Goal: Information Seeking & Learning: Compare options

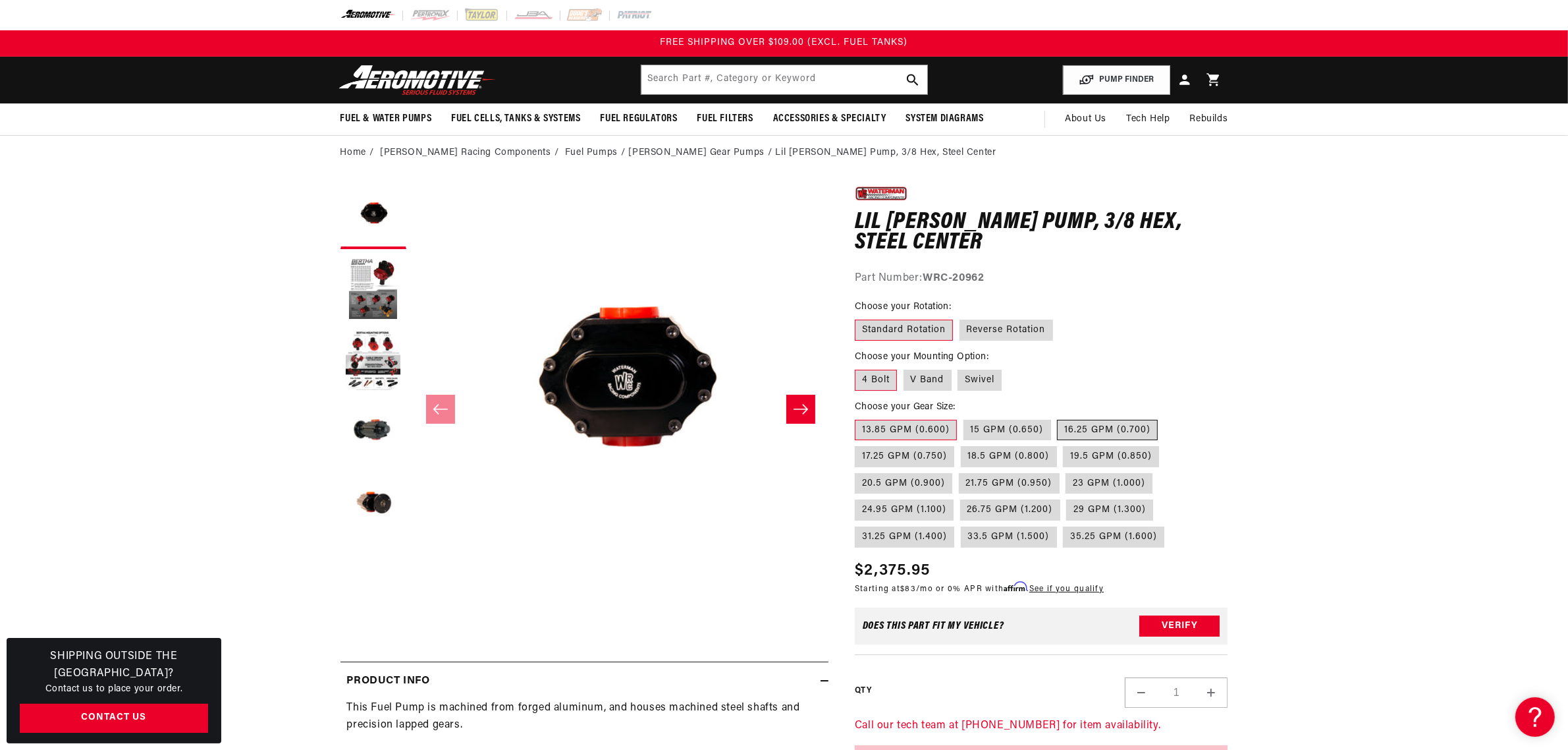
click at [1088, 427] on label "16.25 GPM (0.700)" at bounding box center [1107, 430] width 101 height 21
click at [1059, 417] on input "16.25 GPM (0.700)" at bounding box center [1058, 417] width 1 height 1
radio input "true"
click at [989, 328] on label "Reverse Rotation" at bounding box center [1006, 329] width 94 height 21
click at [960, 317] on input "Reverse Rotation" at bounding box center [960, 317] width 1 height 1
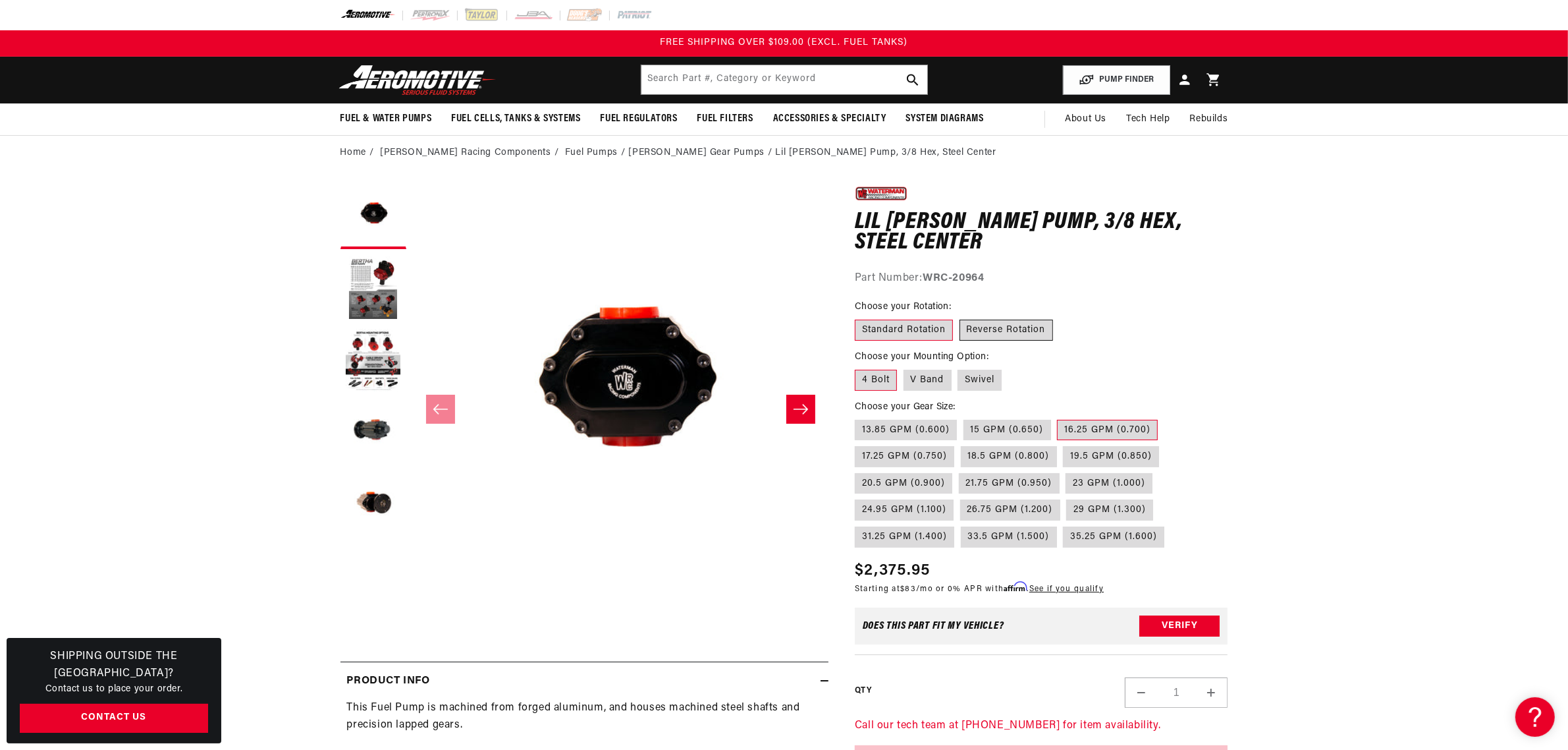
radio input "true"
click at [931, 328] on label "Standard Rotation" at bounding box center [904, 329] width 98 height 21
click at [859, 317] on input "Standard Rotation" at bounding box center [858, 317] width 1 height 1
radio input "true"
click at [930, 379] on label "V Band" at bounding box center [927, 380] width 48 height 21
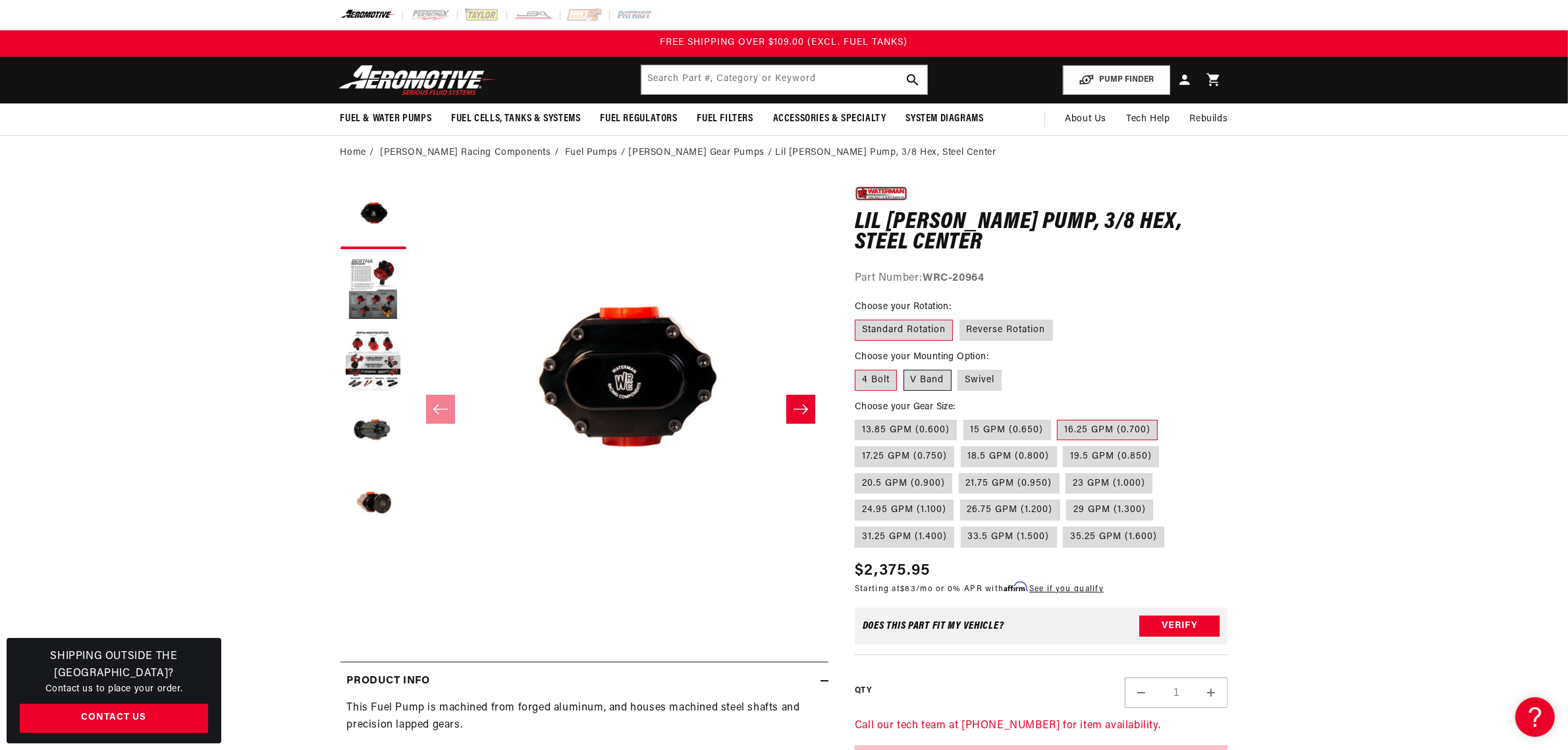
click at [905, 367] on input "V Band" at bounding box center [904, 367] width 1 height 1
radio input "true"
click at [888, 376] on label "4 Bolt" at bounding box center [876, 380] width 42 height 21
click at [859, 367] on input "4 Bolt" at bounding box center [858, 367] width 1 height 1
radio input "true"
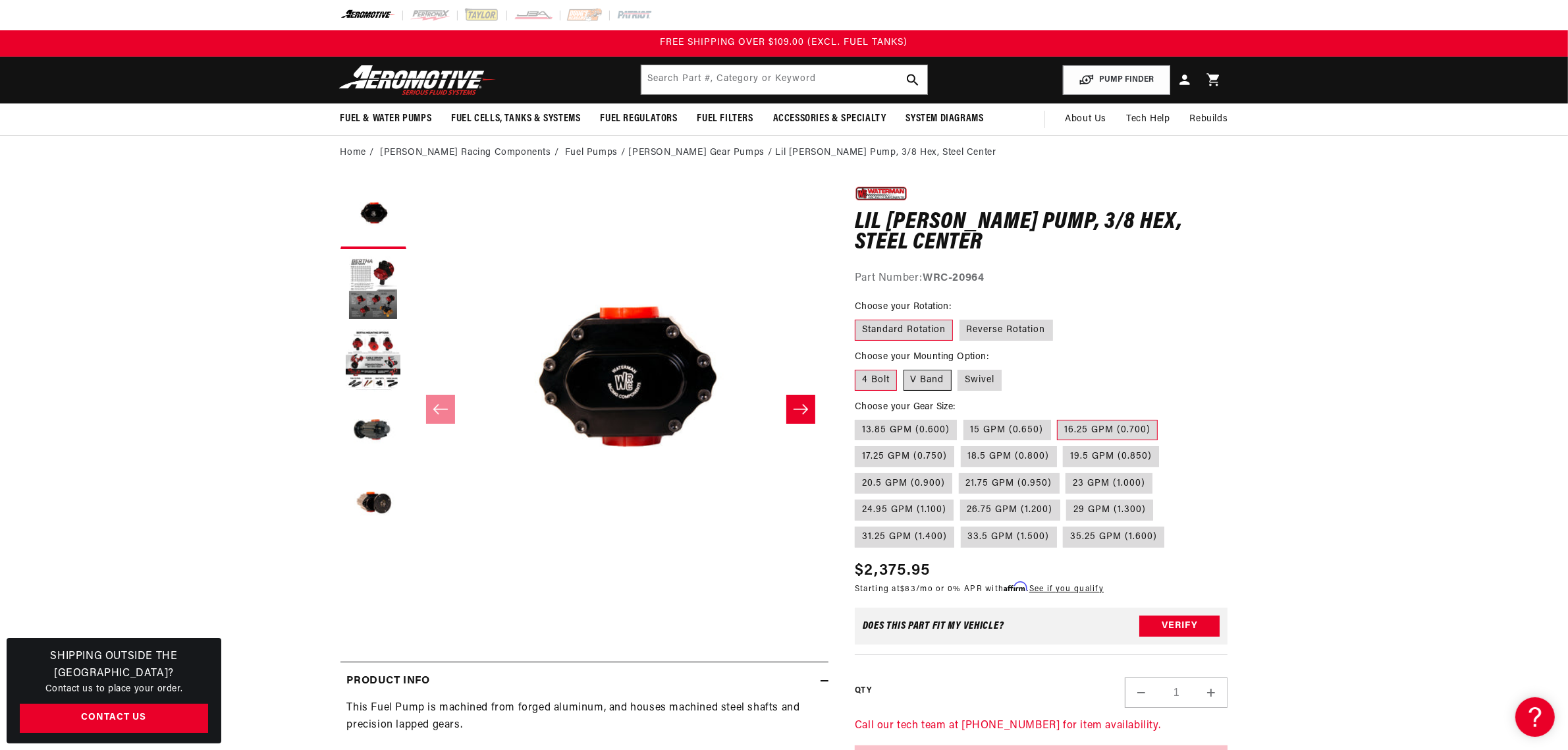
click at [924, 381] on label "V Band" at bounding box center [927, 380] width 48 height 21
click at [905, 367] on input "V Band" at bounding box center [904, 367] width 1 height 1
radio input "true"
click at [968, 380] on label "Swivel" at bounding box center [980, 380] width 44 height 21
click at [959, 367] on input "Swivel" at bounding box center [958, 367] width 1 height 1
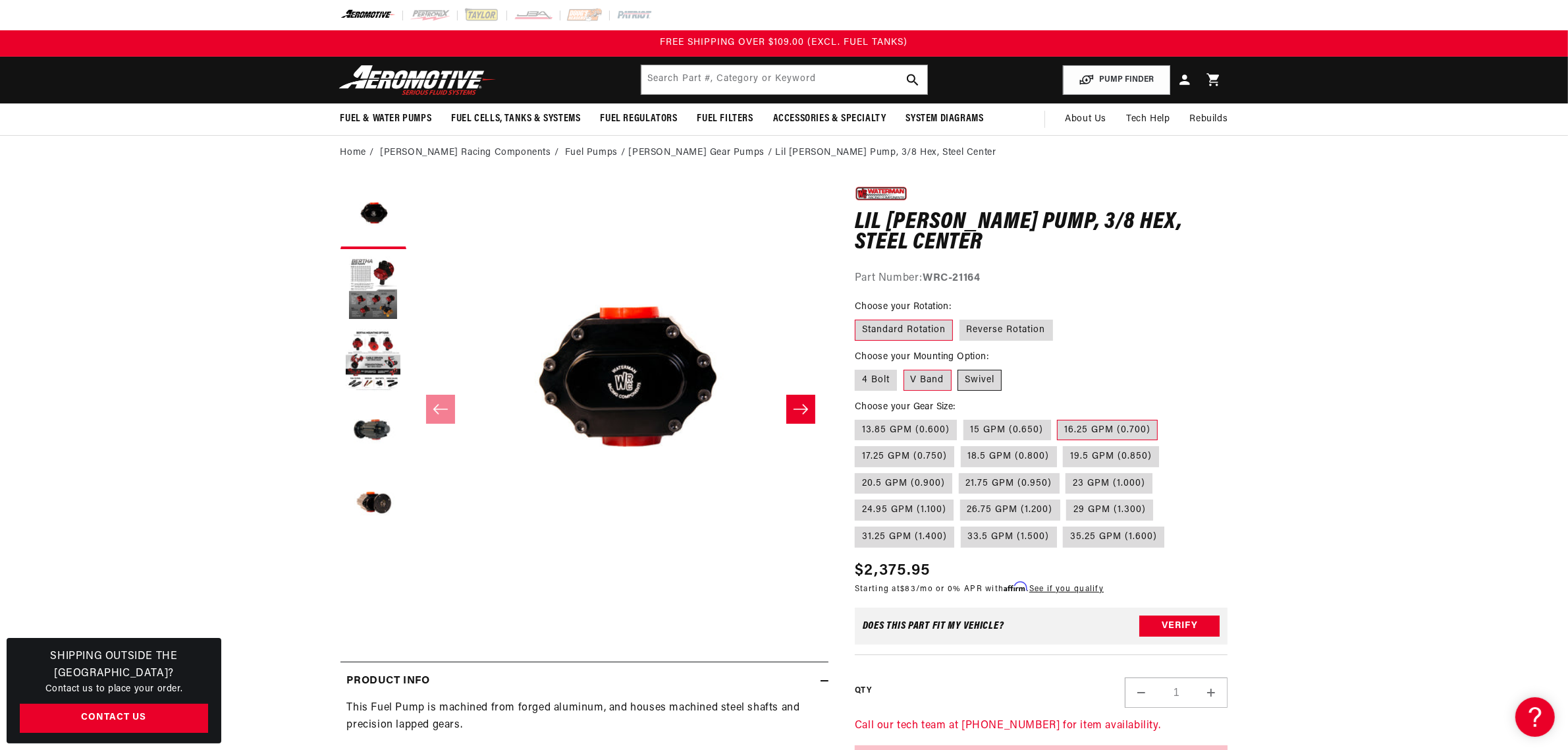
radio input "true"
click at [856, 367] on fieldset "Choose your Mounting Option: 4 Bolt V Band Swivel" at bounding box center [1041, 371] width 373 height 42
click at [875, 377] on label "4 Bolt" at bounding box center [876, 380] width 42 height 21
click at [859, 367] on input "4 Bolt" at bounding box center [858, 367] width 1 height 1
radio input "true"
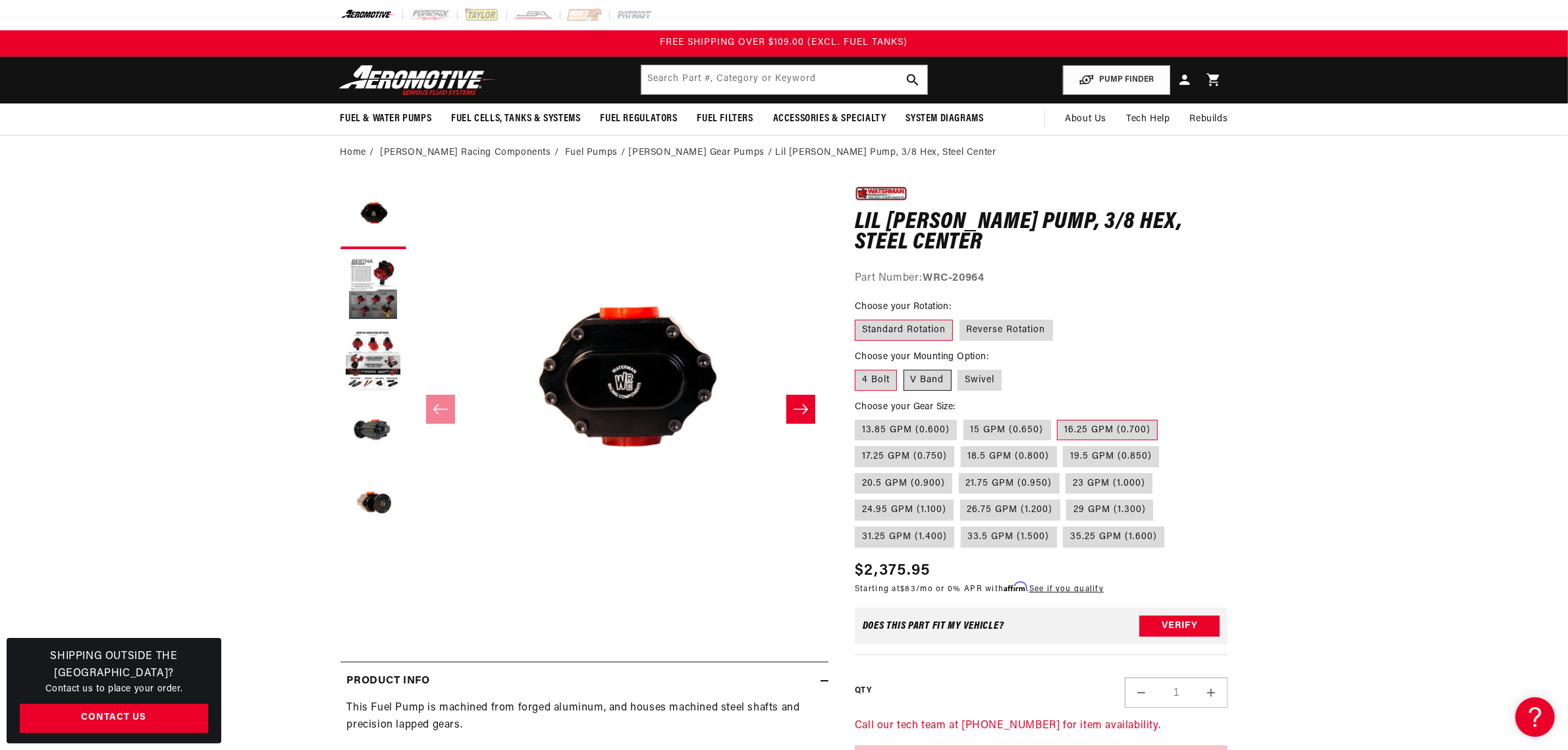
click at [920, 381] on label "V Band" at bounding box center [927, 380] width 48 height 21
click at [905, 367] on input "V Band" at bounding box center [904, 367] width 1 height 1
radio input "true"
drag, startPoint x: 881, startPoint y: 377, endPoint x: 890, endPoint y: 376, distance: 9.1
click at [883, 376] on label "4 Bolt" at bounding box center [876, 380] width 42 height 21
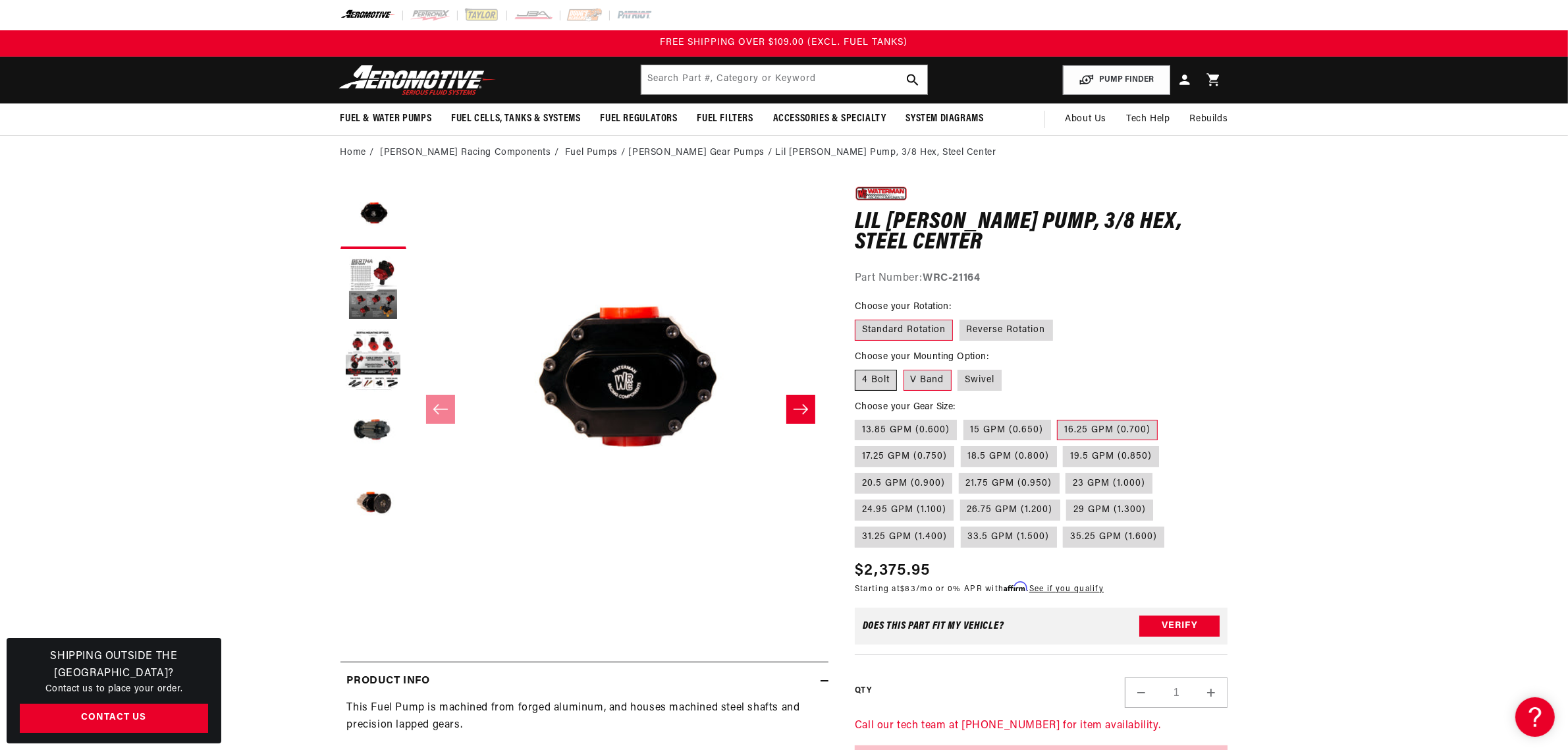
click at [859, 367] on input "4 Bolt" at bounding box center [858, 367] width 1 height 1
radio input "true"
click at [1225, 397] on variant-radios "Choose your Rotation: Standard Rotation Reverse Rotation Choose your Mounting O…" at bounding box center [1041, 423] width 373 height 248
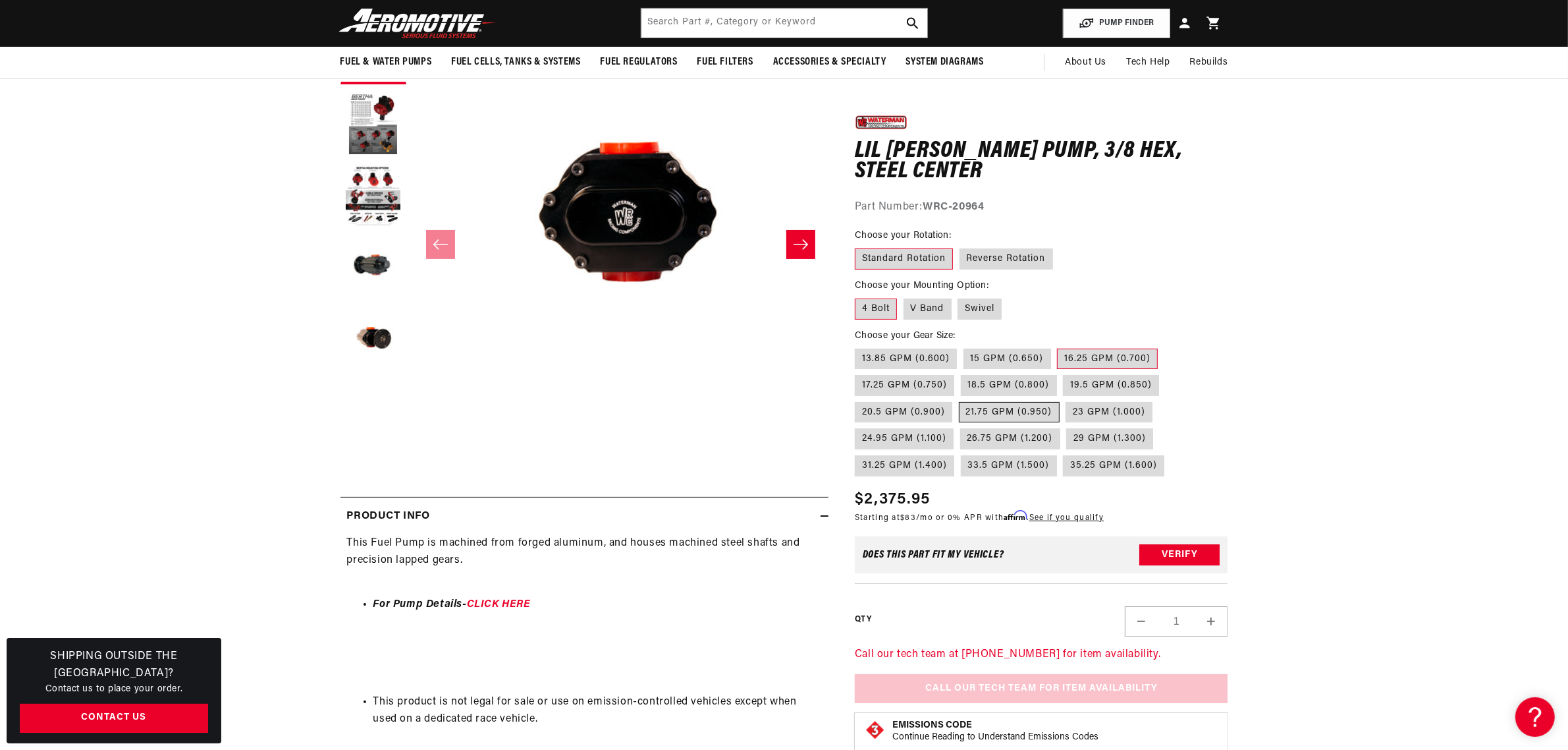
scroll to position [82, 0]
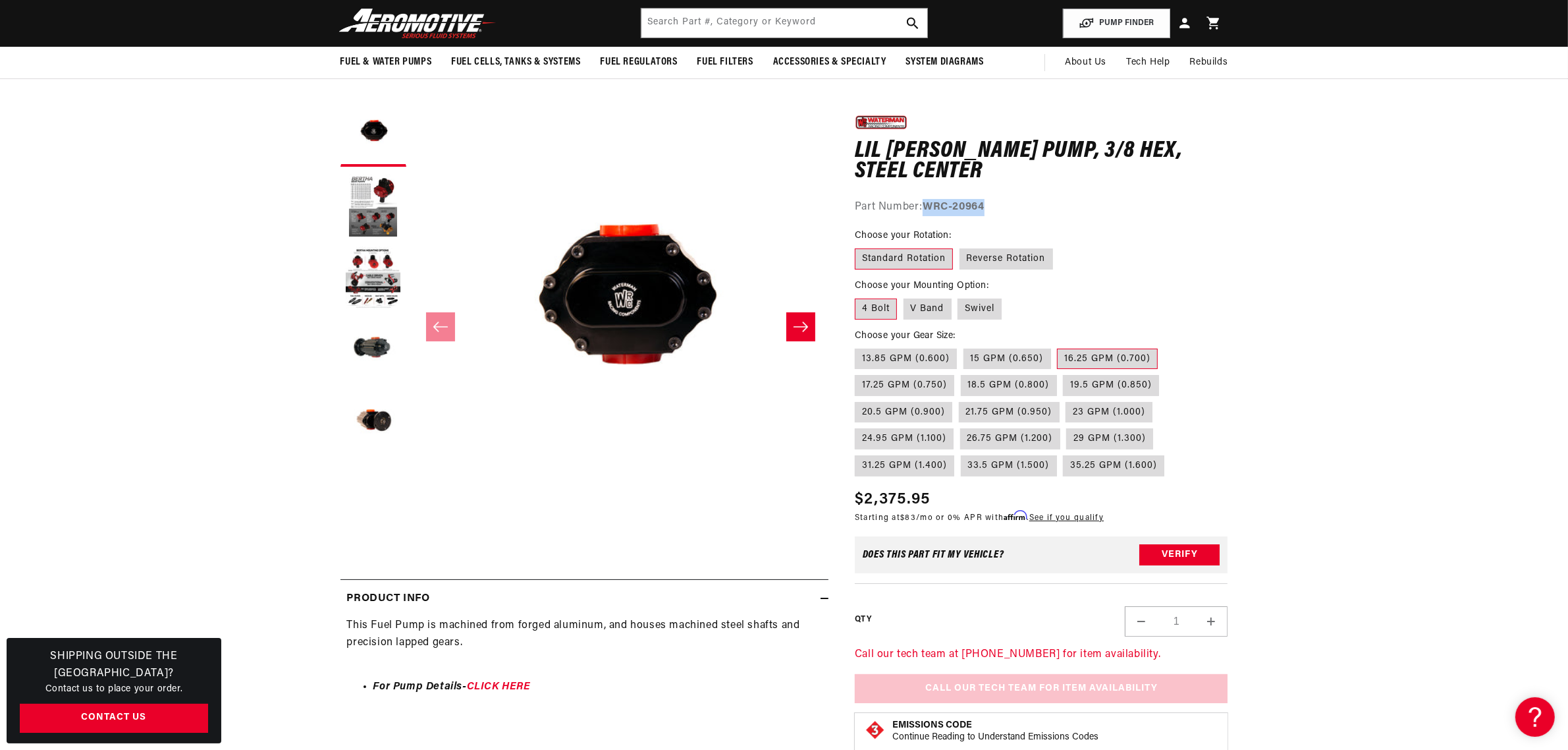
drag, startPoint x: 988, startPoint y: 205, endPoint x: 929, endPoint y: 204, distance: 59.0
click at [929, 204] on div "Part Number: WRC-20964" at bounding box center [1041, 207] width 373 height 17
copy strong "WRC-20964"
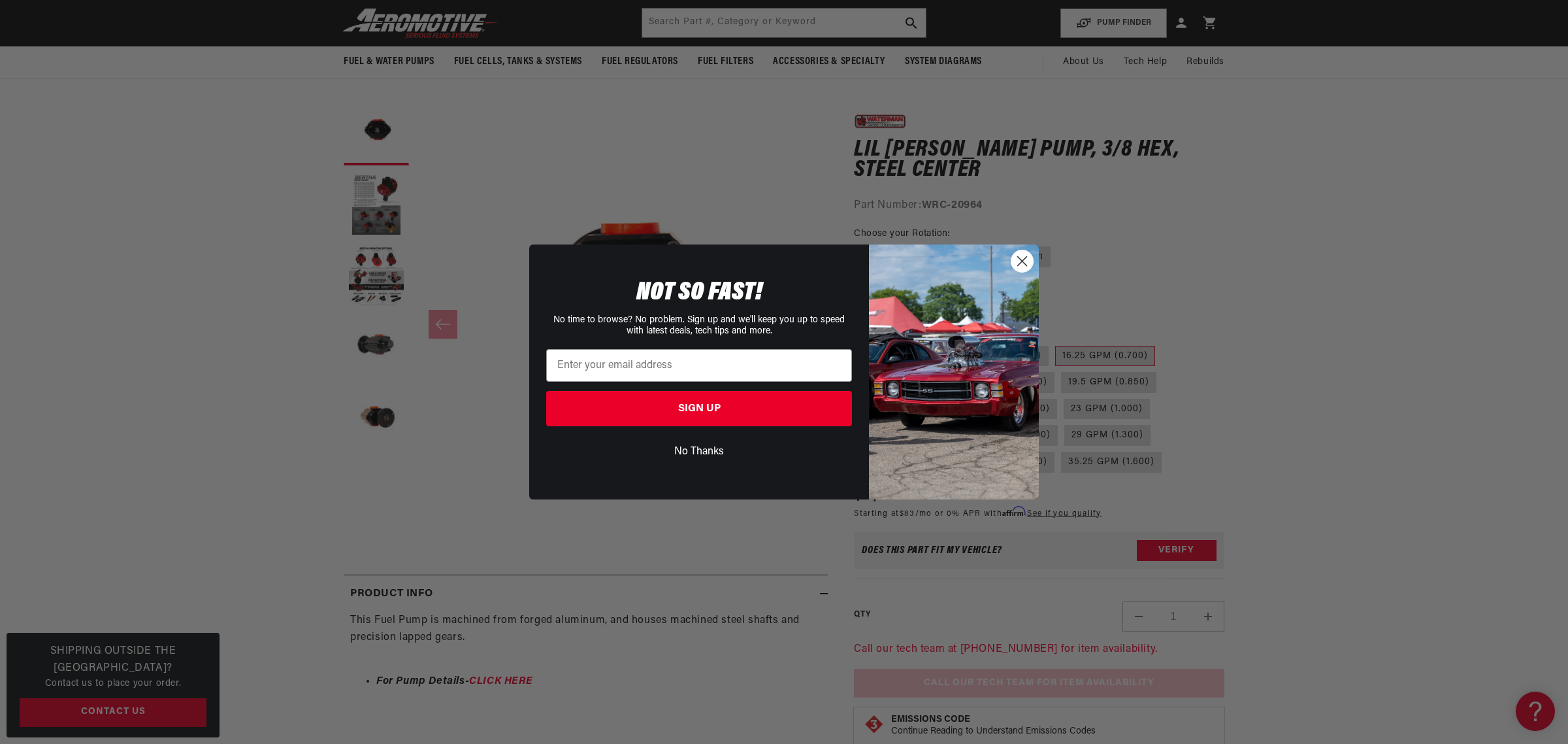
click at [1027, 259] on circle "Close dialog" at bounding box center [1022, 261] width 22 height 22
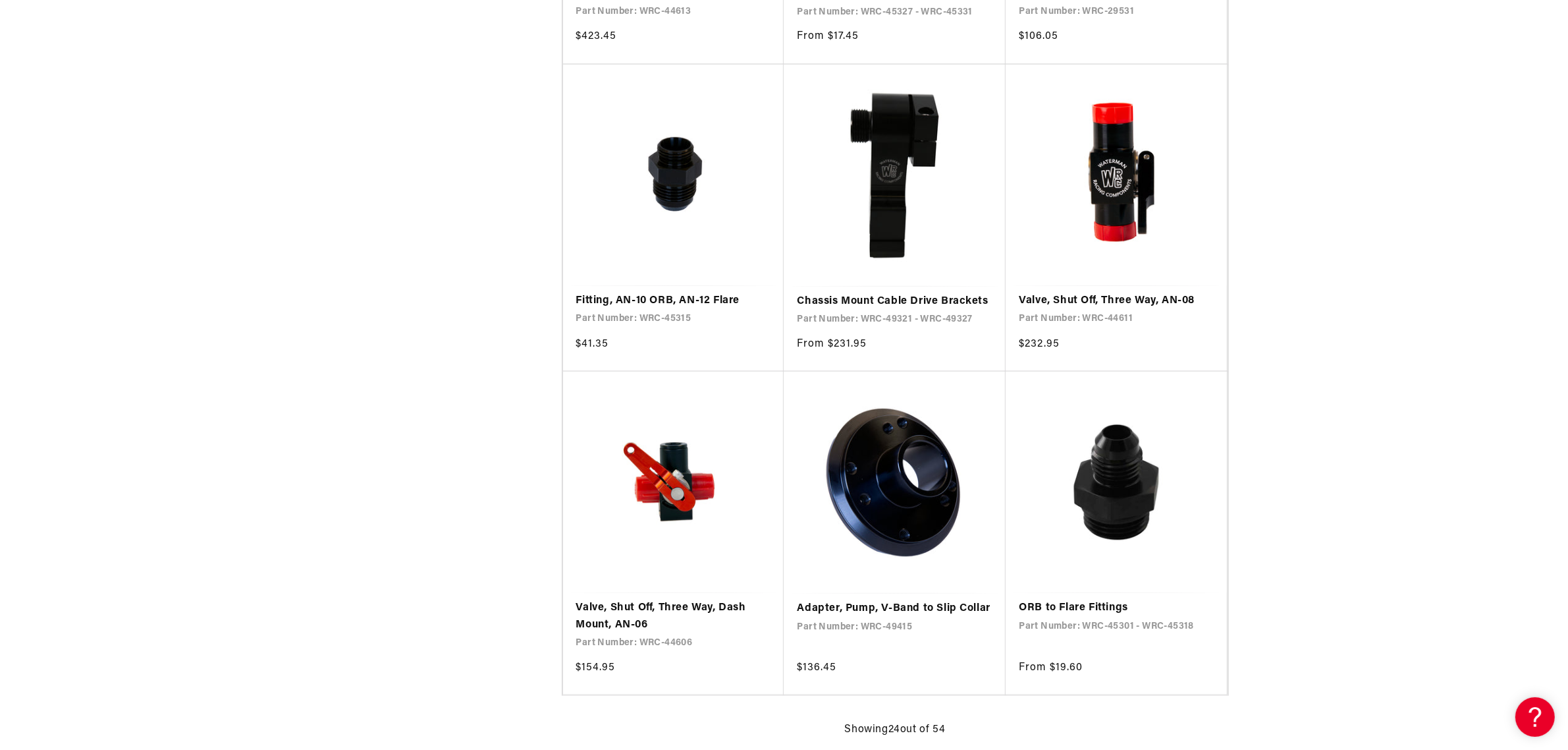
scroll to position [2224, 0]
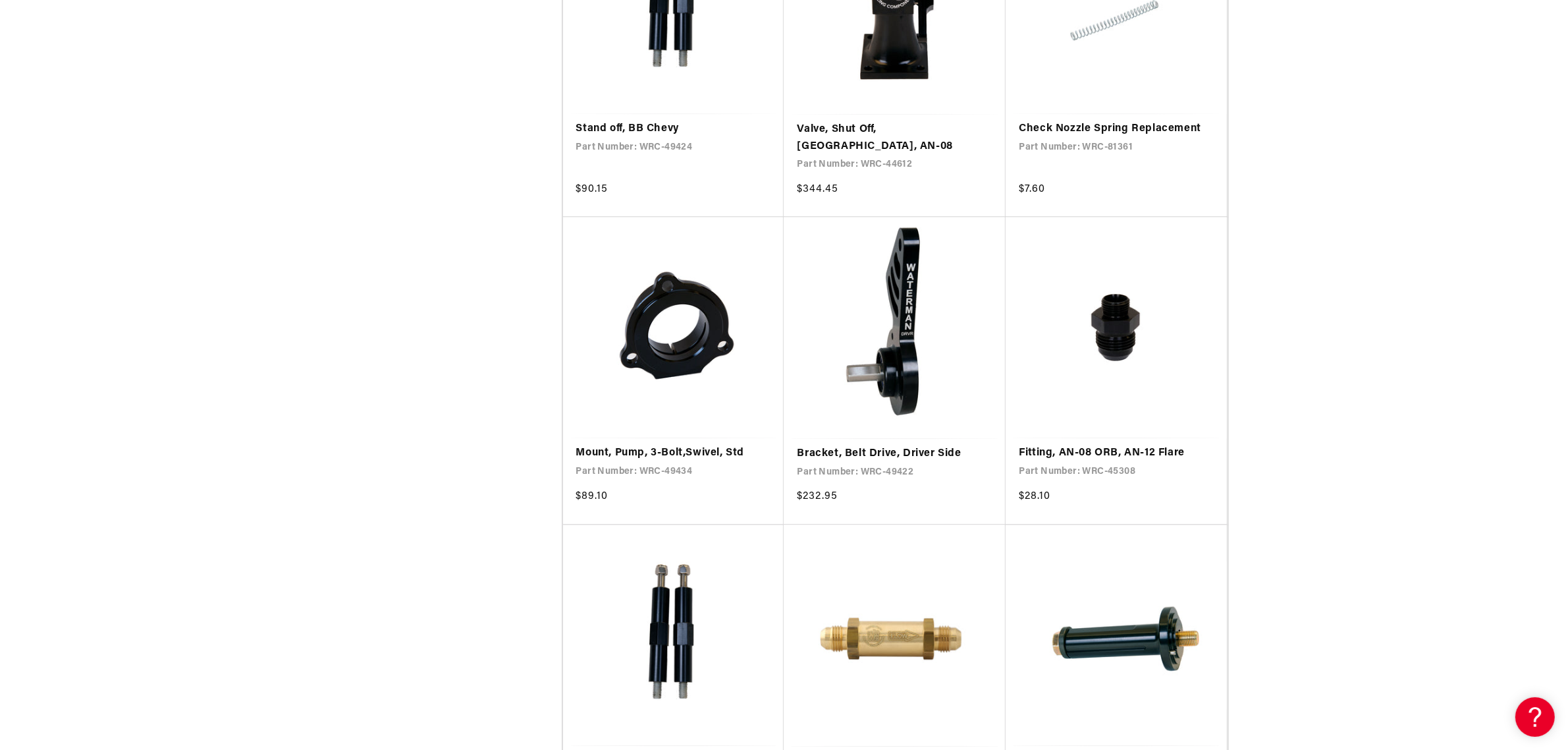
scroll to position [3706, 0]
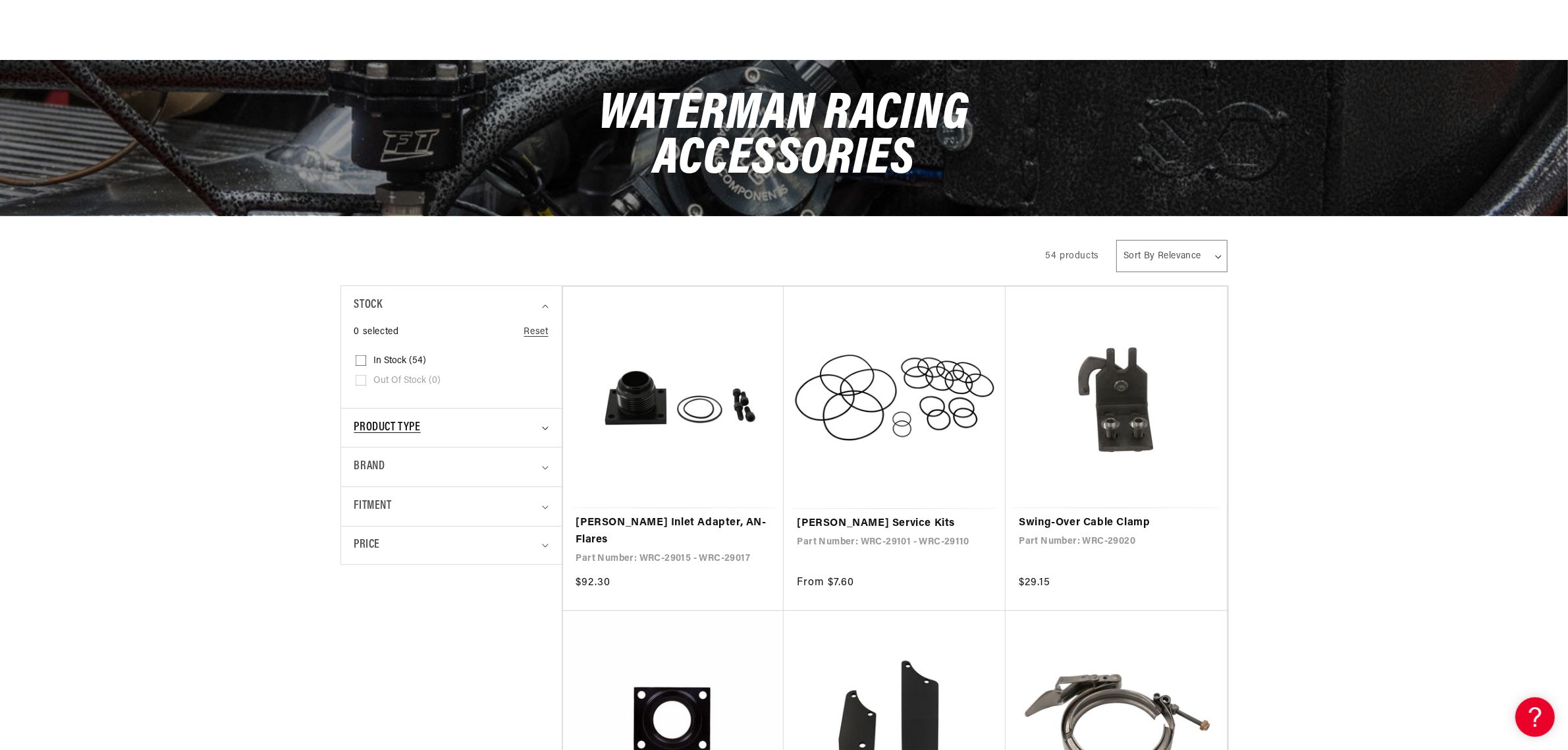
scroll to position [165, 0]
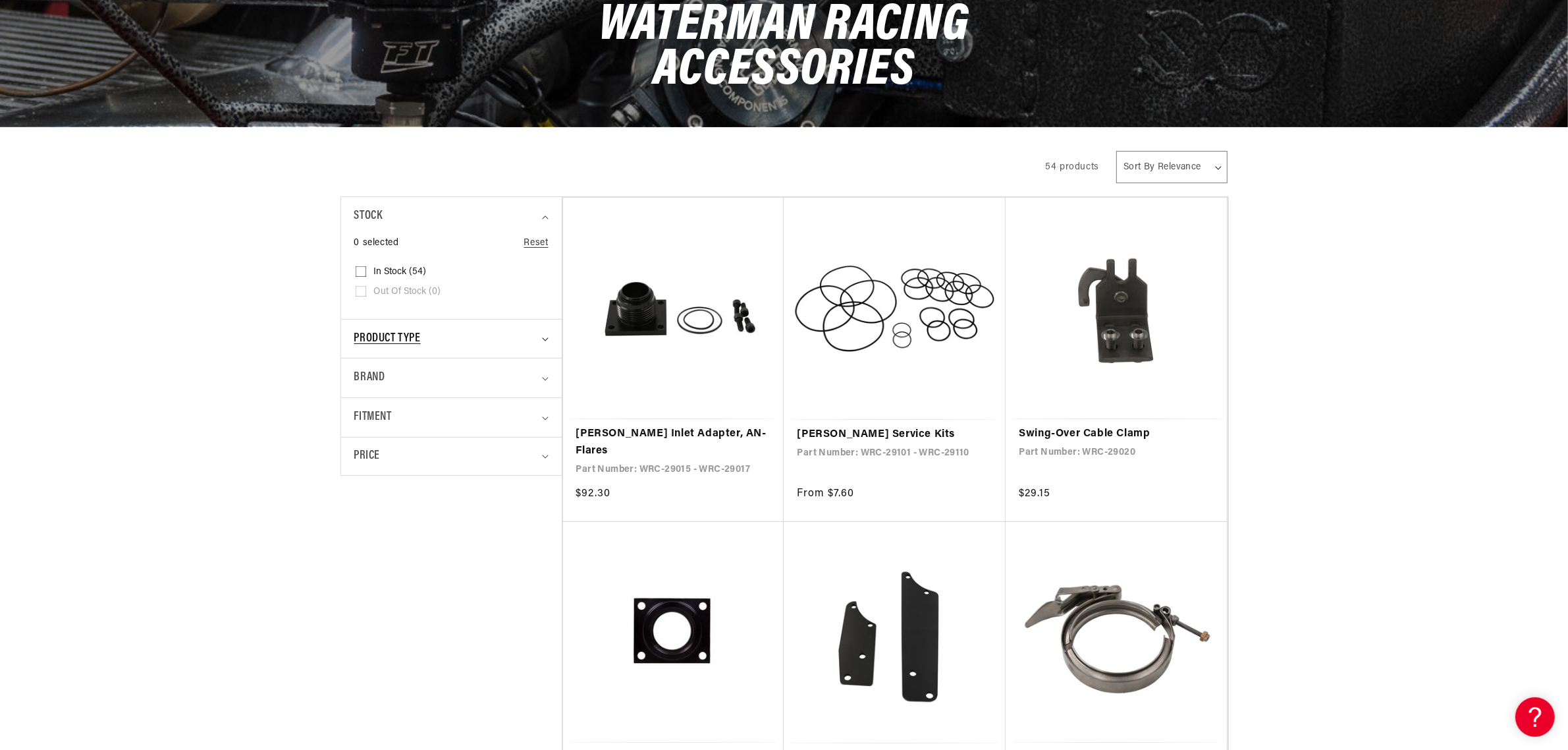
click at [542, 334] on summary "Product type" at bounding box center [452, 339] width 195 height 39
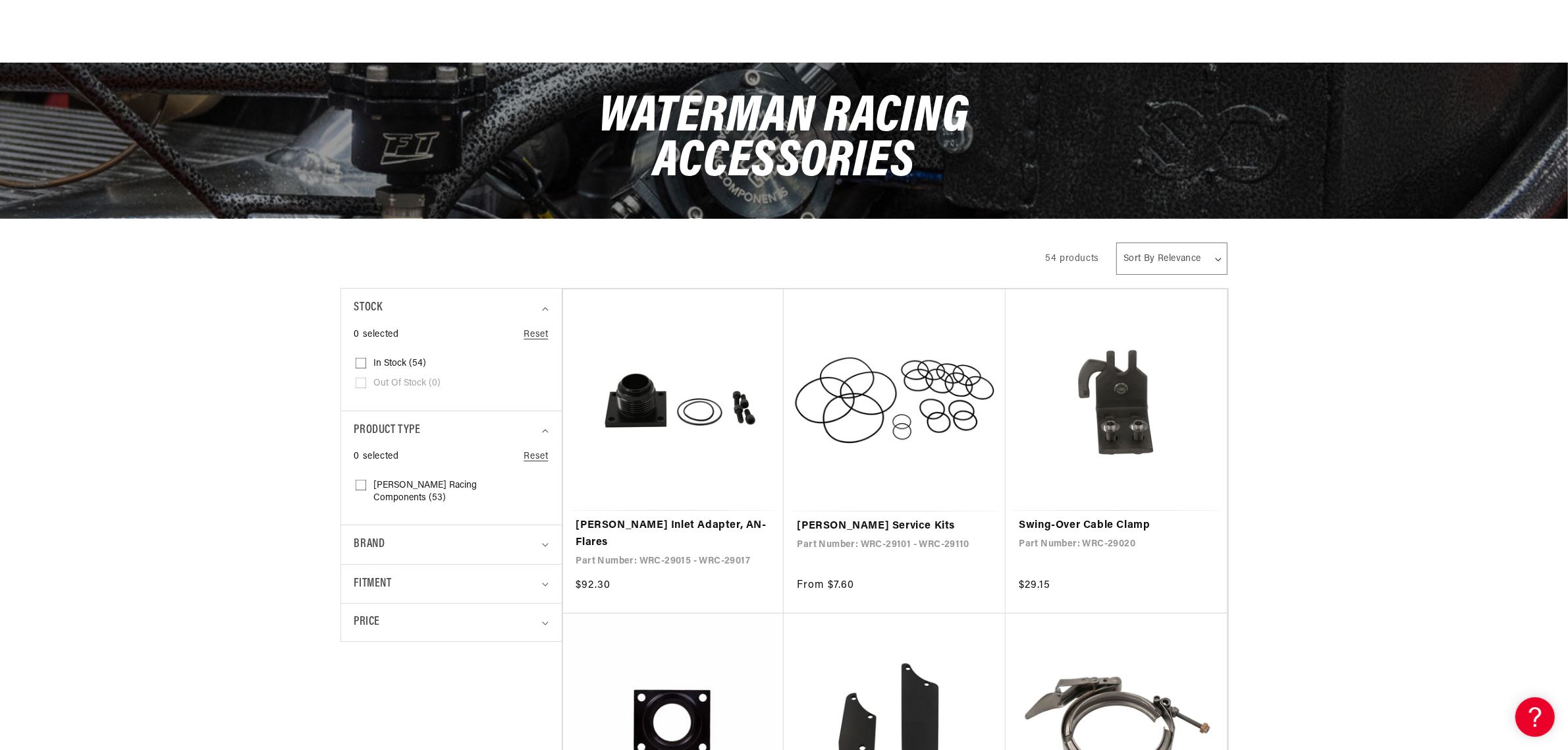
scroll to position [0, 0]
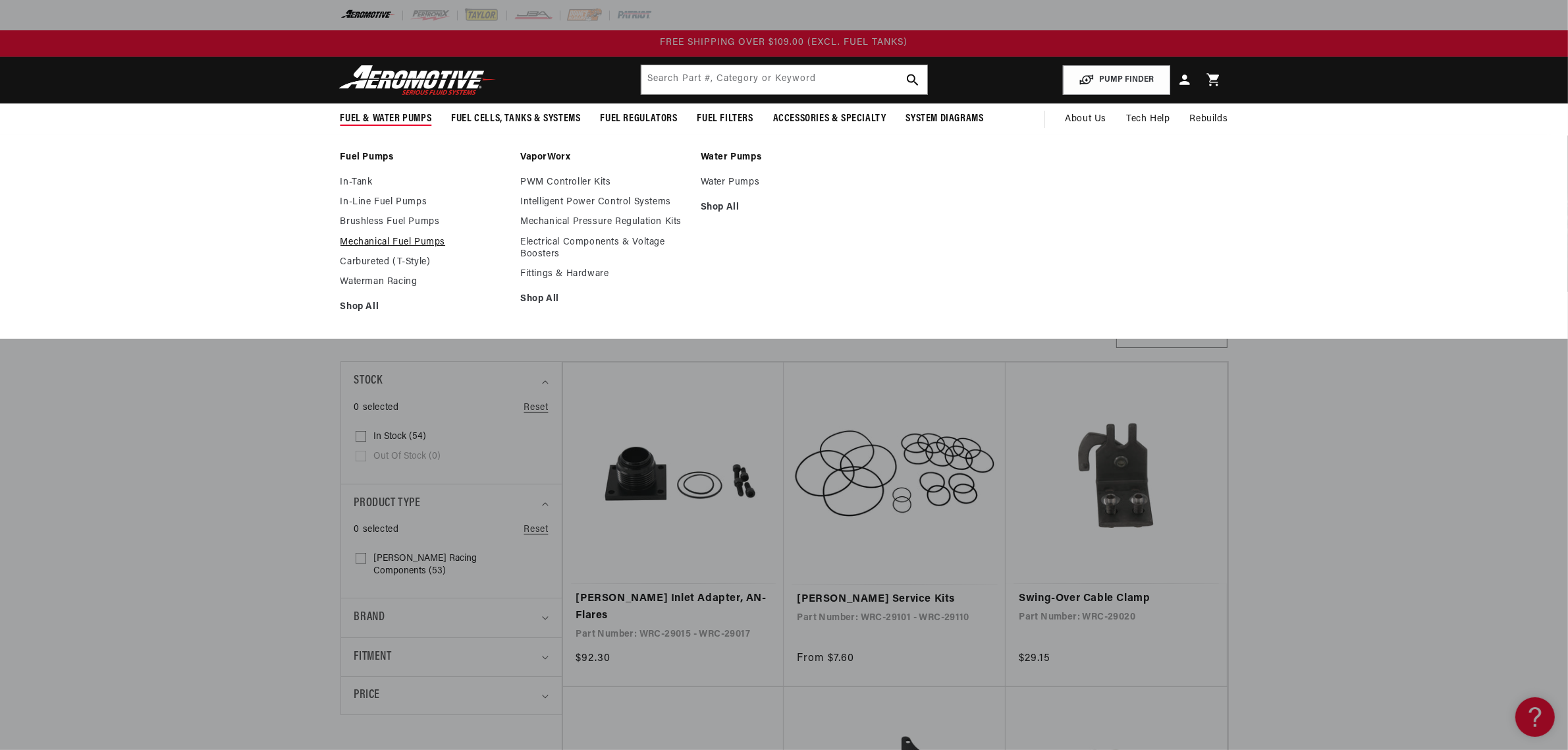
click at [363, 238] on link "Mechanical Fuel Pumps" at bounding box center [424, 242] width 168 height 12
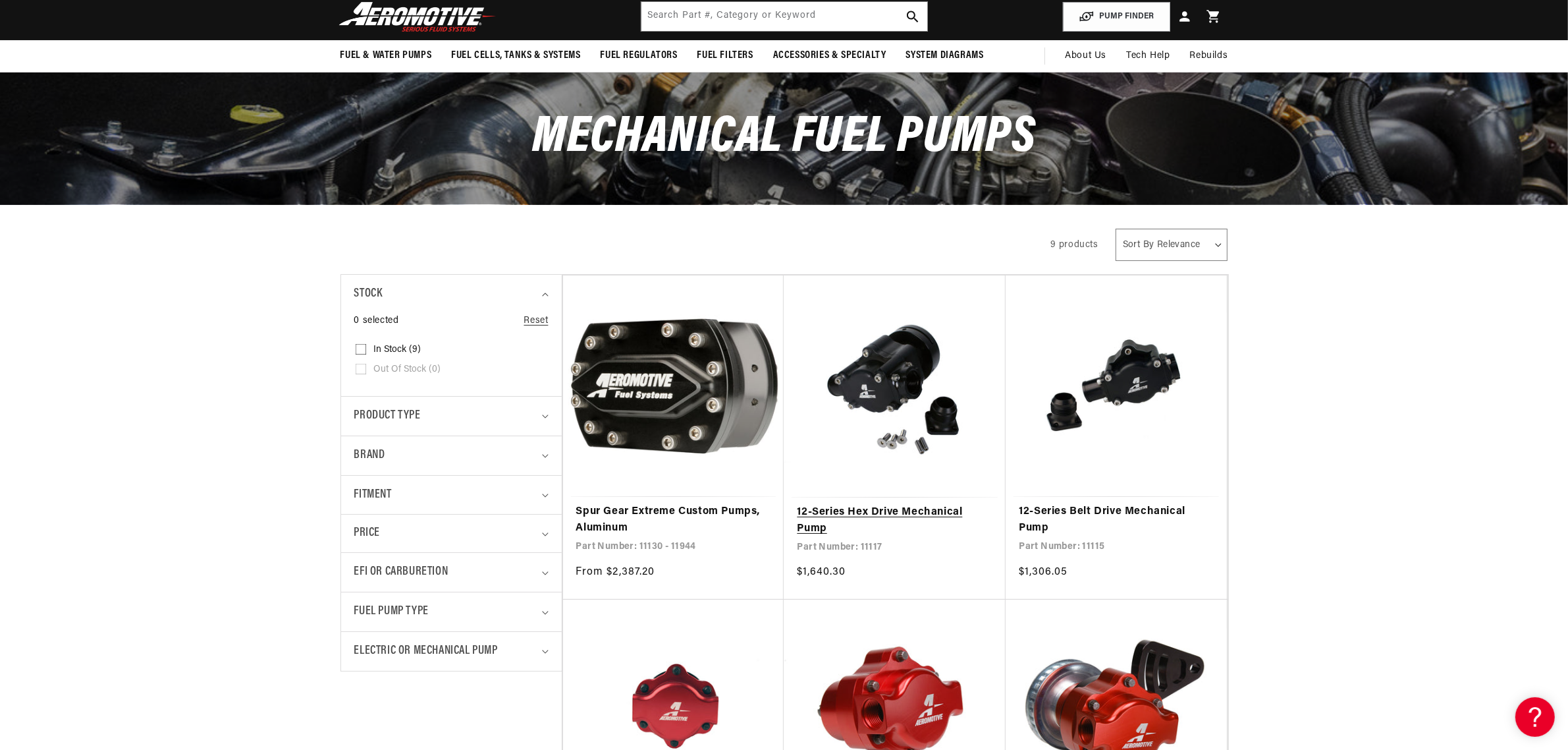
scroll to position [165, 0]
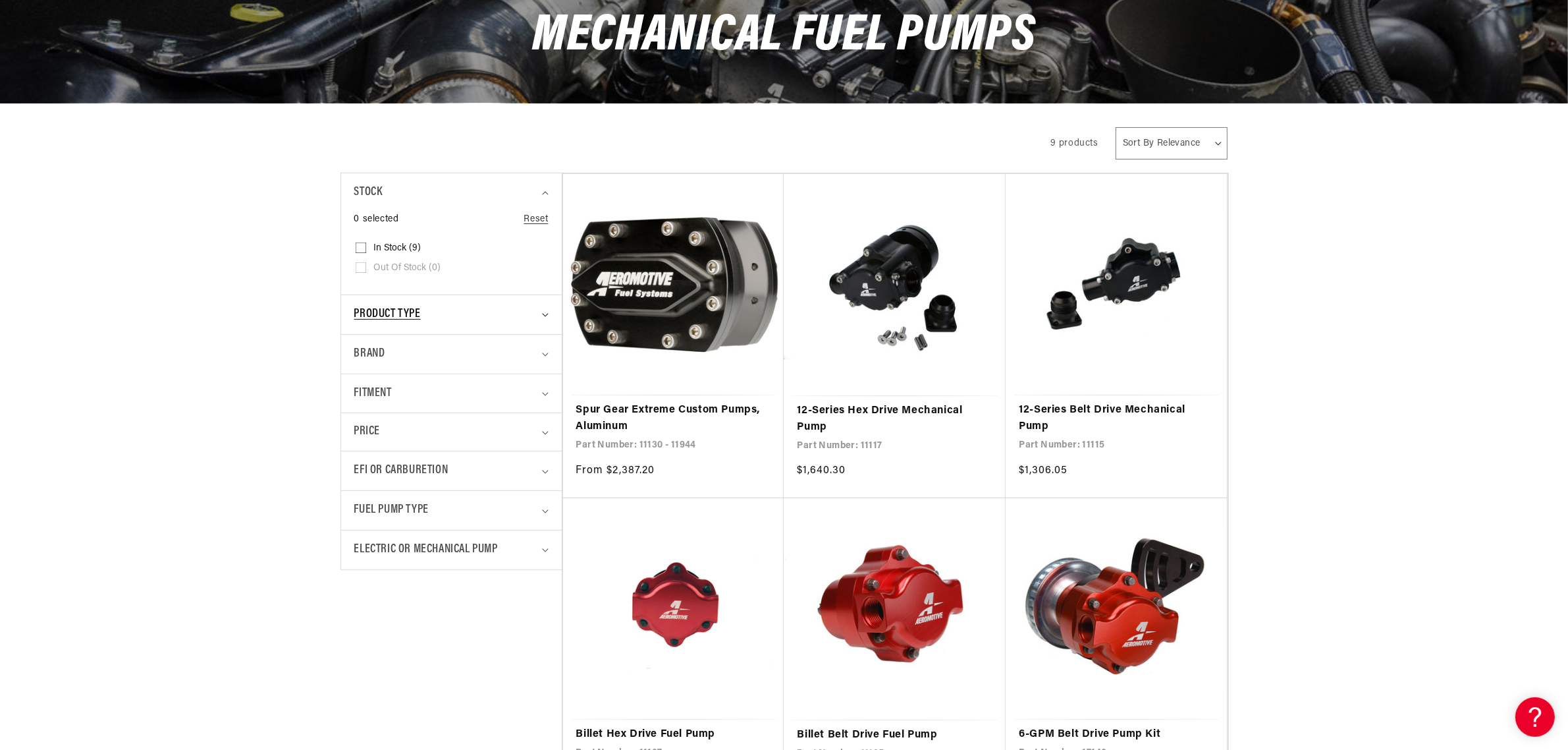
click at [543, 313] on summary "Product type" at bounding box center [452, 315] width 195 height 39
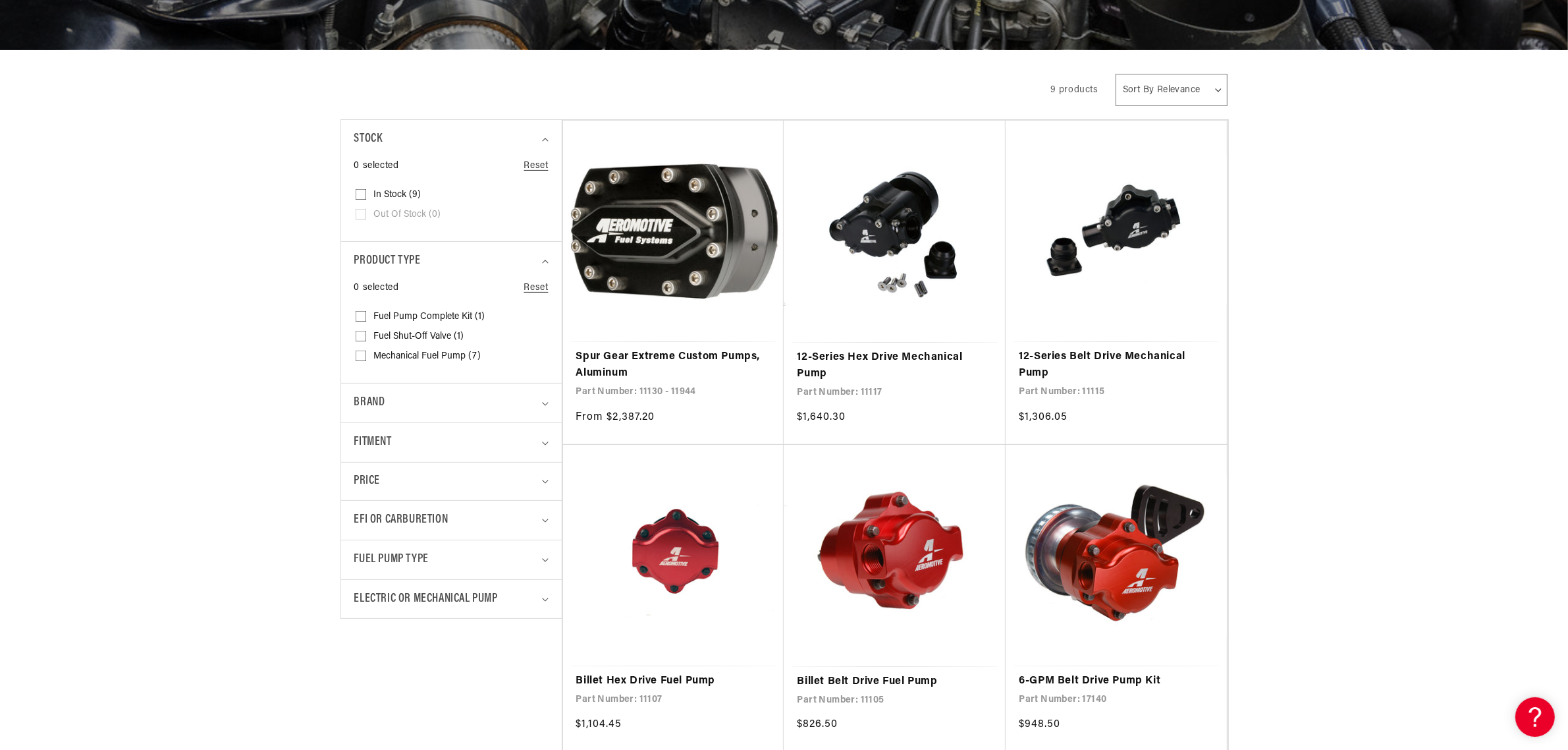
scroll to position [247, 0]
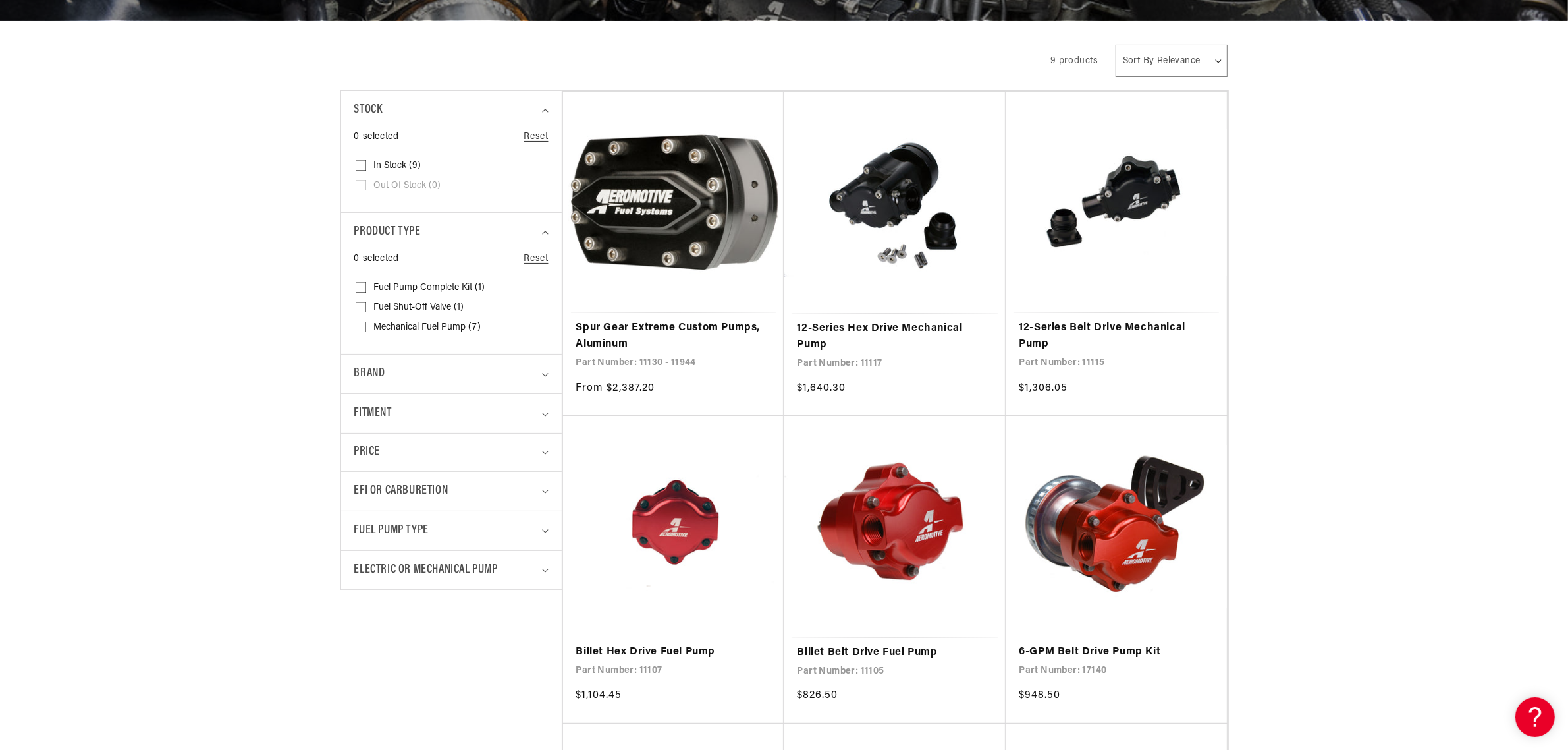
click at [403, 323] on span "Mechanical Fuel Pump (7)" at bounding box center [427, 328] width 107 height 12
click at [366, 324] on input "Mechanical Fuel Pump (7) Mechanical Fuel Pump (7 products)" at bounding box center [360, 329] width 10 height 10
checkbox input "true"
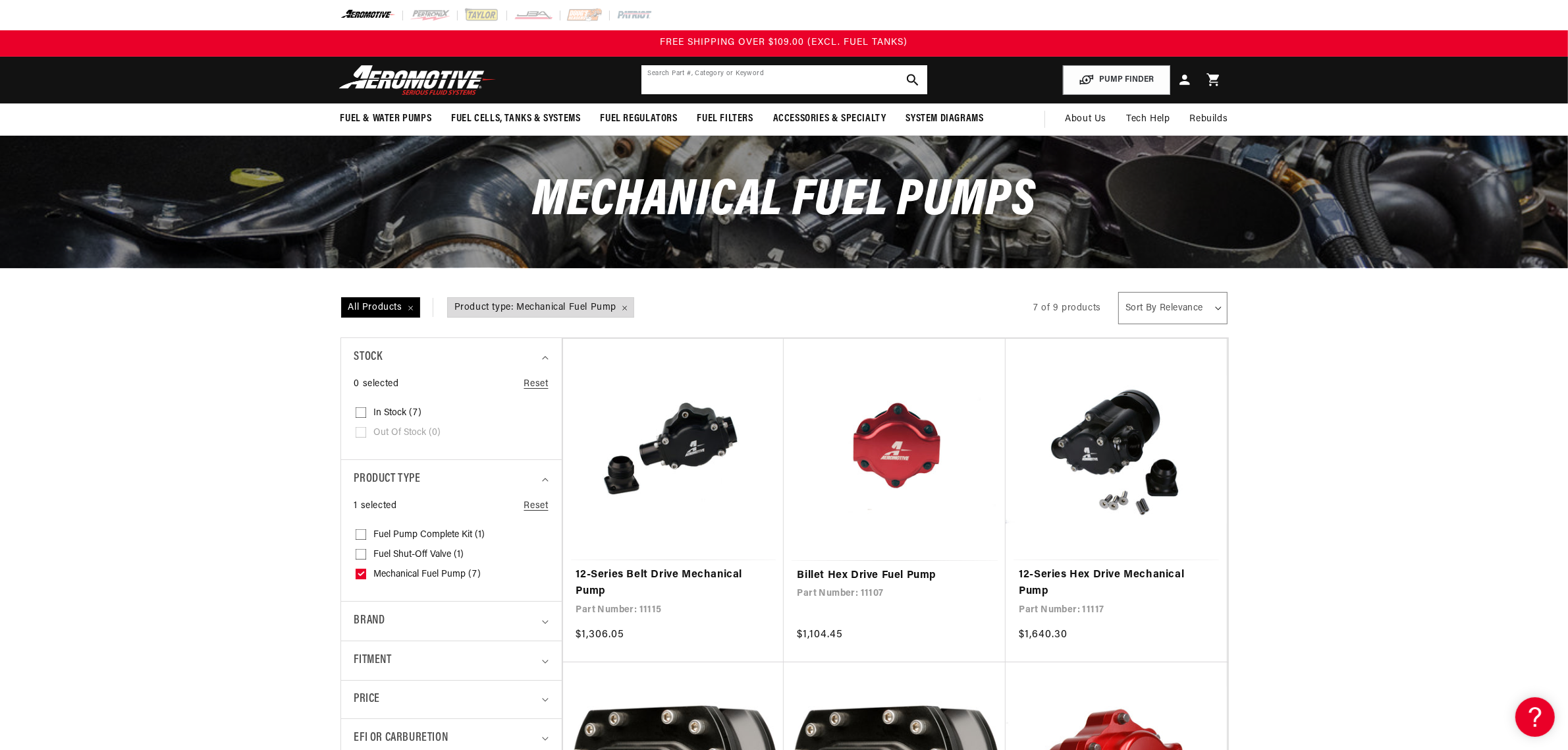
click at [674, 81] on input "text" at bounding box center [784, 80] width 286 height 29
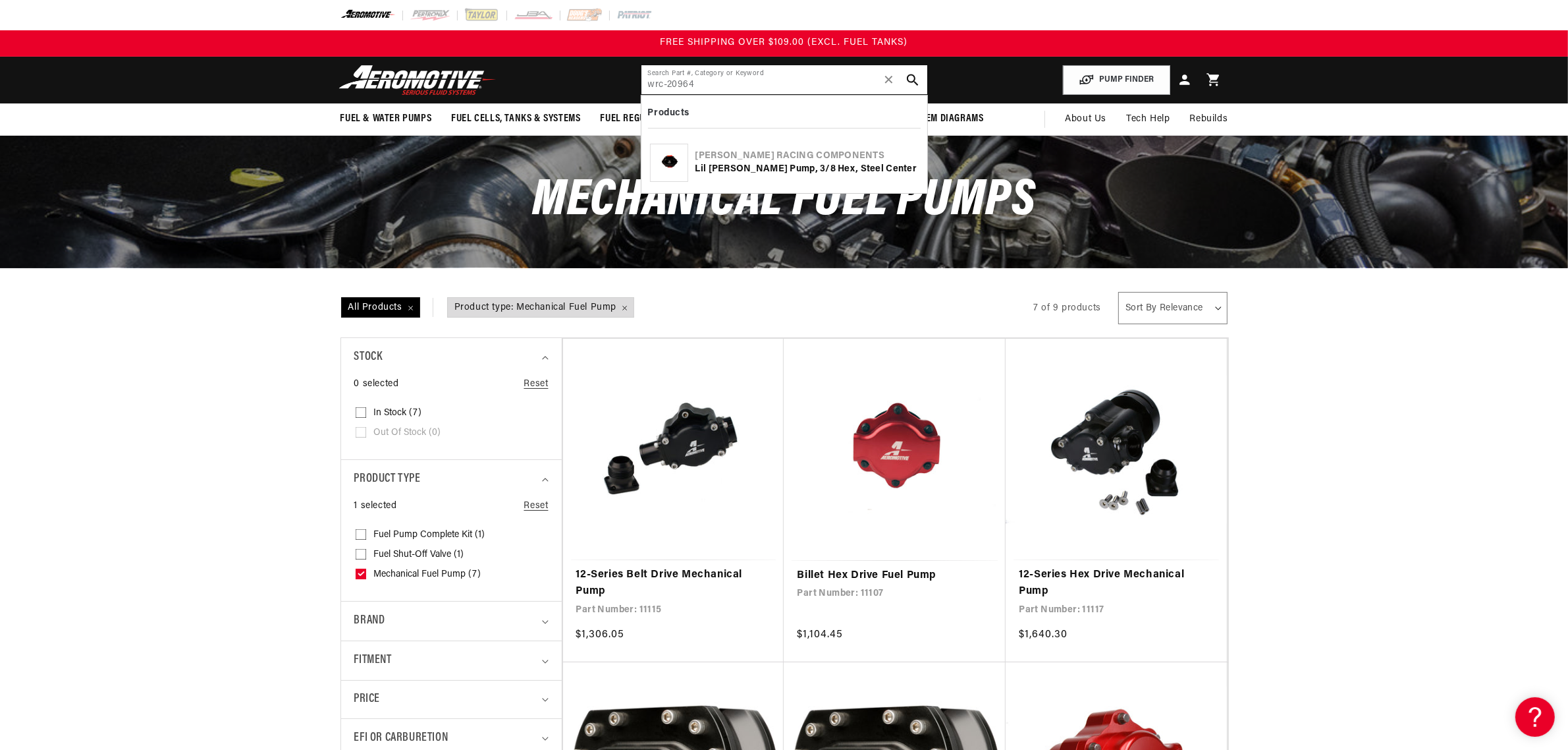
type input "wrc-20964"
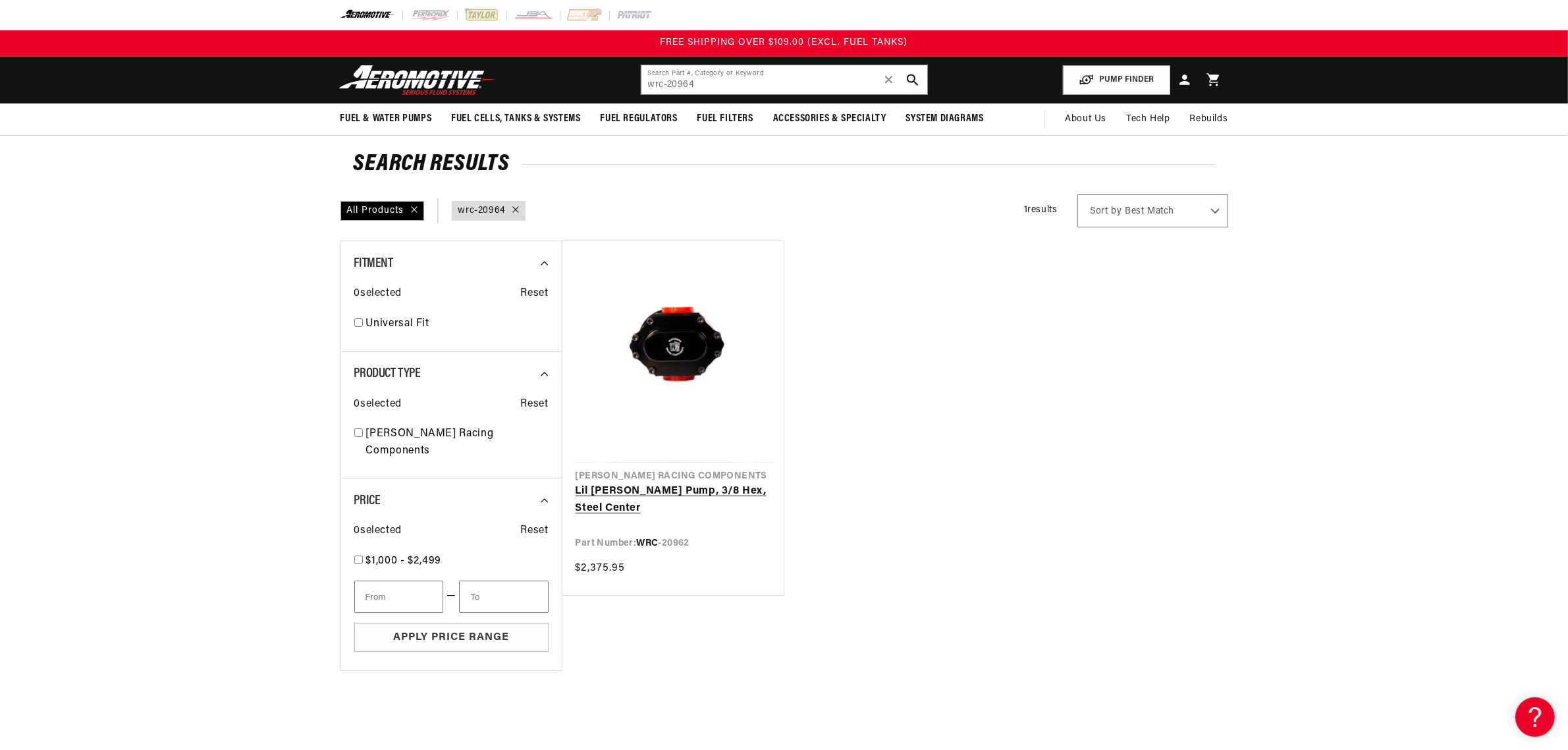
click at [668, 483] on link "Lil Bertha Pump, 3/8 Hex, Steel Center" at bounding box center [673, 500] width 195 height 34
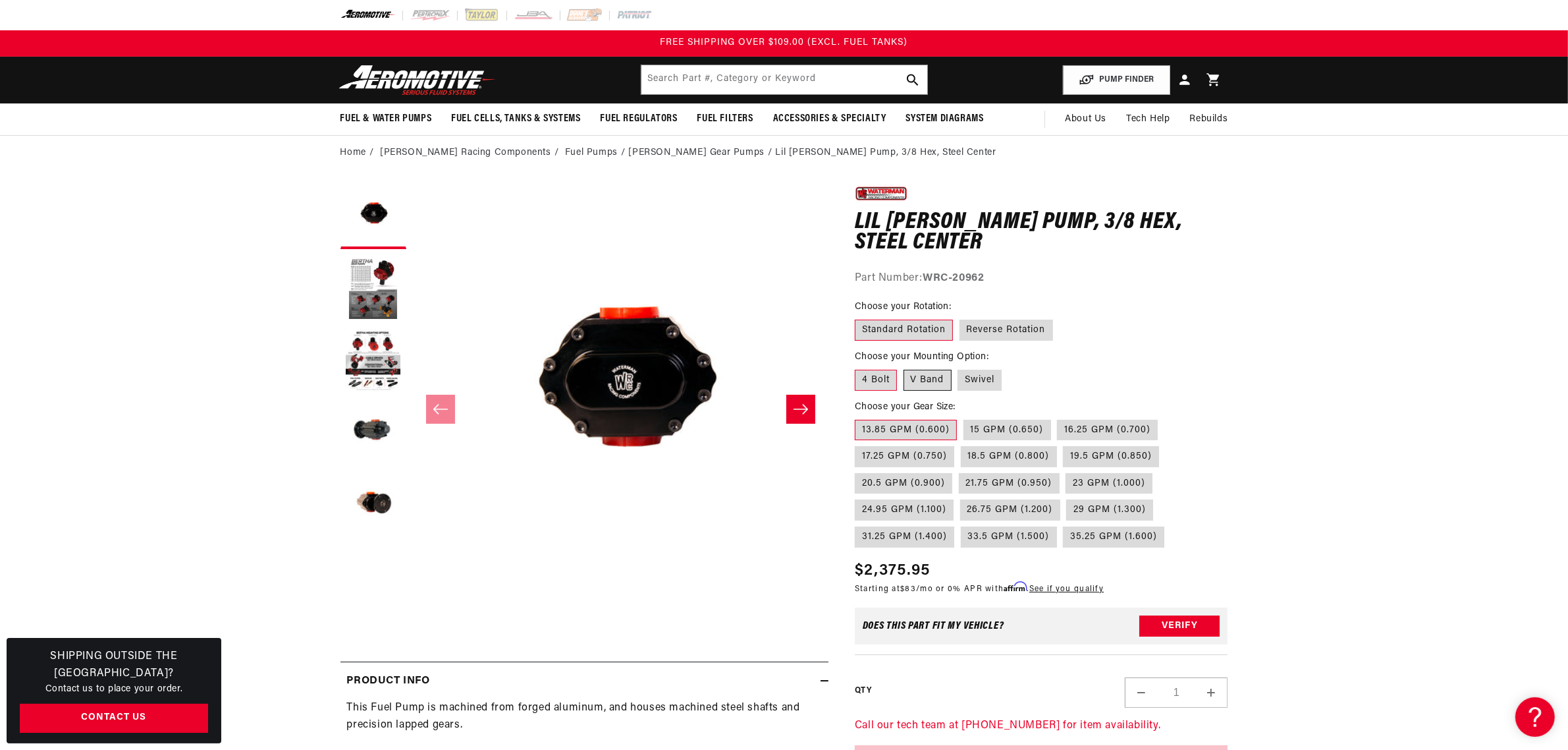
click at [927, 378] on label "V Band" at bounding box center [927, 380] width 48 height 21
click at [905, 367] on input "V Band" at bounding box center [904, 367] width 1 height 1
radio input "true"
click at [969, 381] on label "Swivel" at bounding box center [980, 380] width 44 height 21
click at [959, 367] on input "Swivel" at bounding box center [958, 367] width 1 height 1
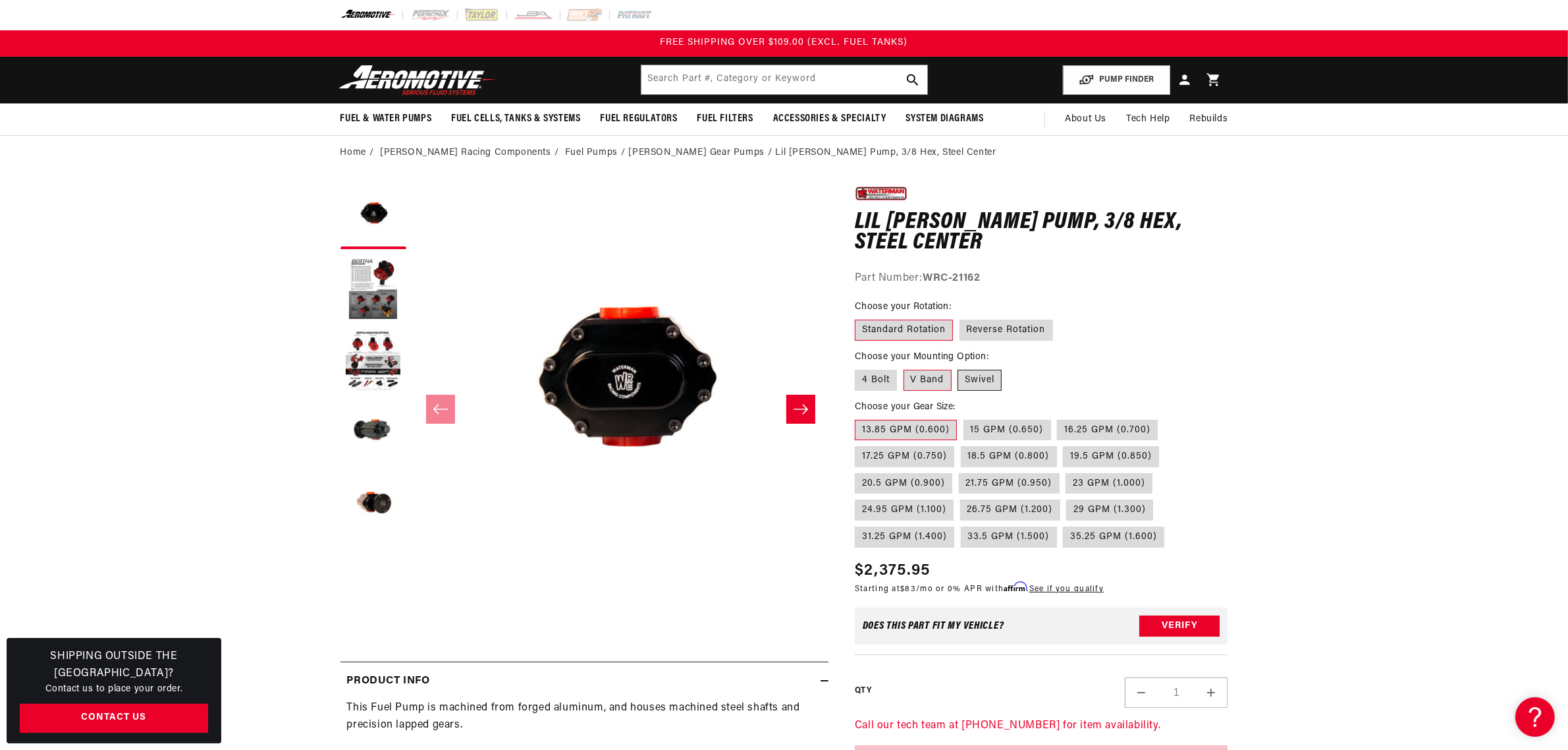
radio input "true"
click at [875, 374] on label "4 Bolt" at bounding box center [876, 380] width 42 height 21
click at [859, 367] on input "4 Bolt" at bounding box center [858, 367] width 1 height 1
radio input "true"
drag, startPoint x: 927, startPoint y: 278, endPoint x: 985, endPoint y: 278, distance: 58.0
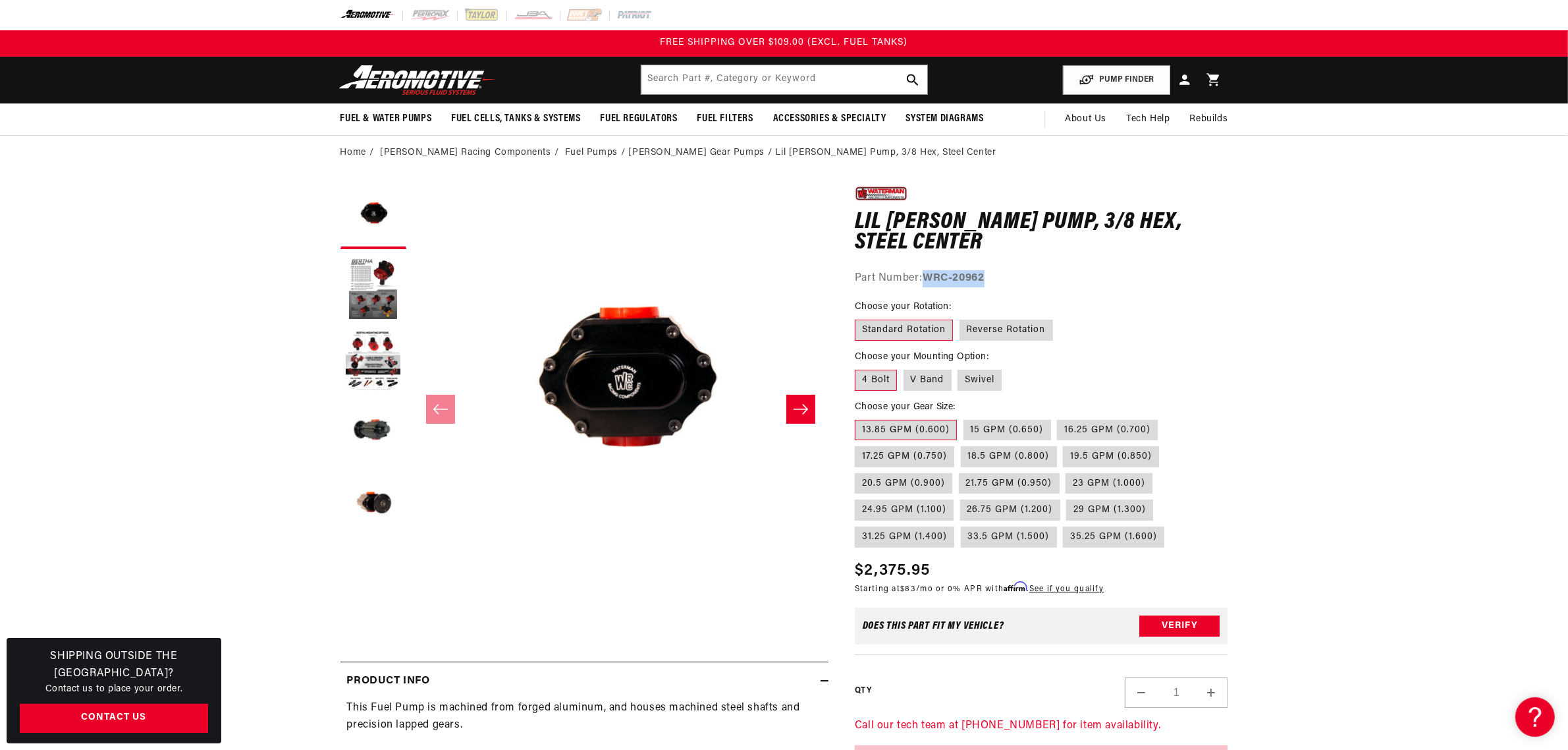
click at [984, 278] on strong "WRC-20962" at bounding box center [953, 278] width 61 height 10
copy strong "WRC-20962"
click at [992, 433] on label "15 GPM (0.650)" at bounding box center [1008, 430] width 88 height 21
click at [964, 417] on input "15 GPM (0.650)" at bounding box center [964, 417] width 1 height 1
radio input "true"
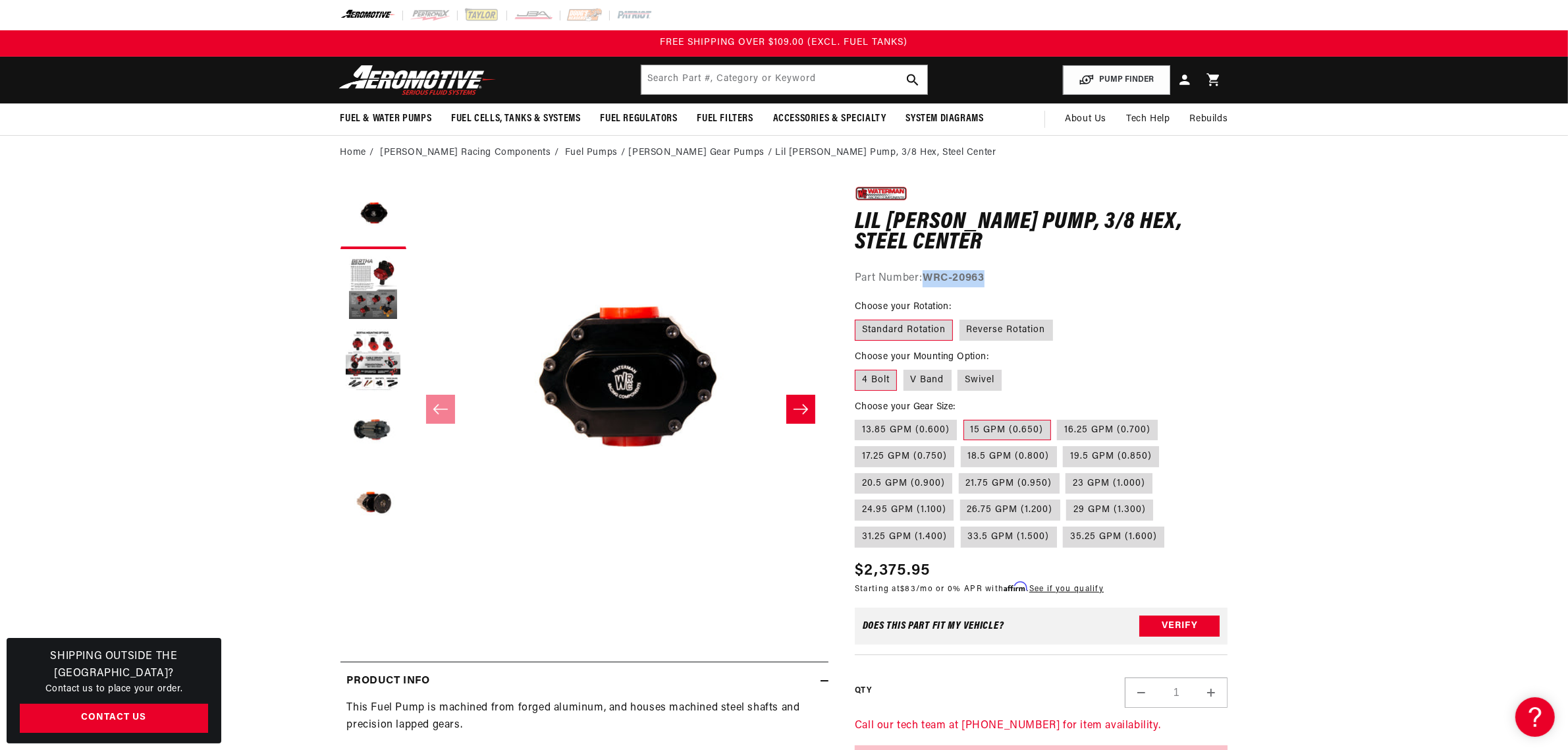
drag, startPoint x: 986, startPoint y: 274, endPoint x: 927, endPoint y: 280, distance: 59.3
click at [927, 280] on strong "WRC-20963" at bounding box center [953, 278] width 61 height 10
copy strong "WRC-20963"
click at [1100, 429] on label "16.25 GPM (0.700)" at bounding box center [1107, 430] width 101 height 21
click at [1059, 417] on input "16.25 GPM (0.700)" at bounding box center [1058, 417] width 1 height 1
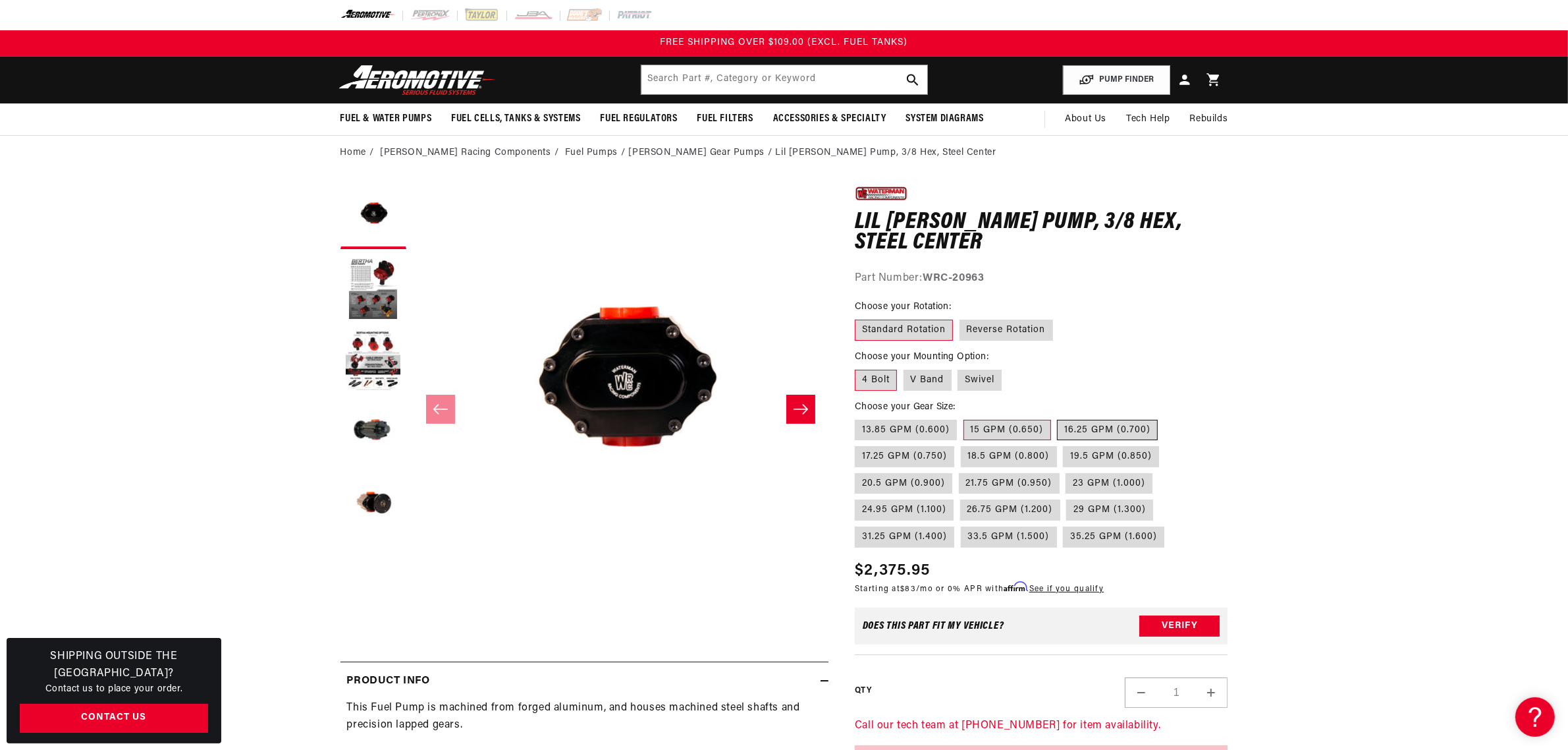
radio input "true"
click at [897, 460] on label "17.25 GPM (0.750)" at bounding box center [905, 456] width 100 height 21
click at [1164, 417] on input "17.25 GPM (0.750)" at bounding box center [1164, 417] width 1 height 1
radio input "true"
drag, startPoint x: 988, startPoint y: 281, endPoint x: 929, endPoint y: 280, distance: 59.0
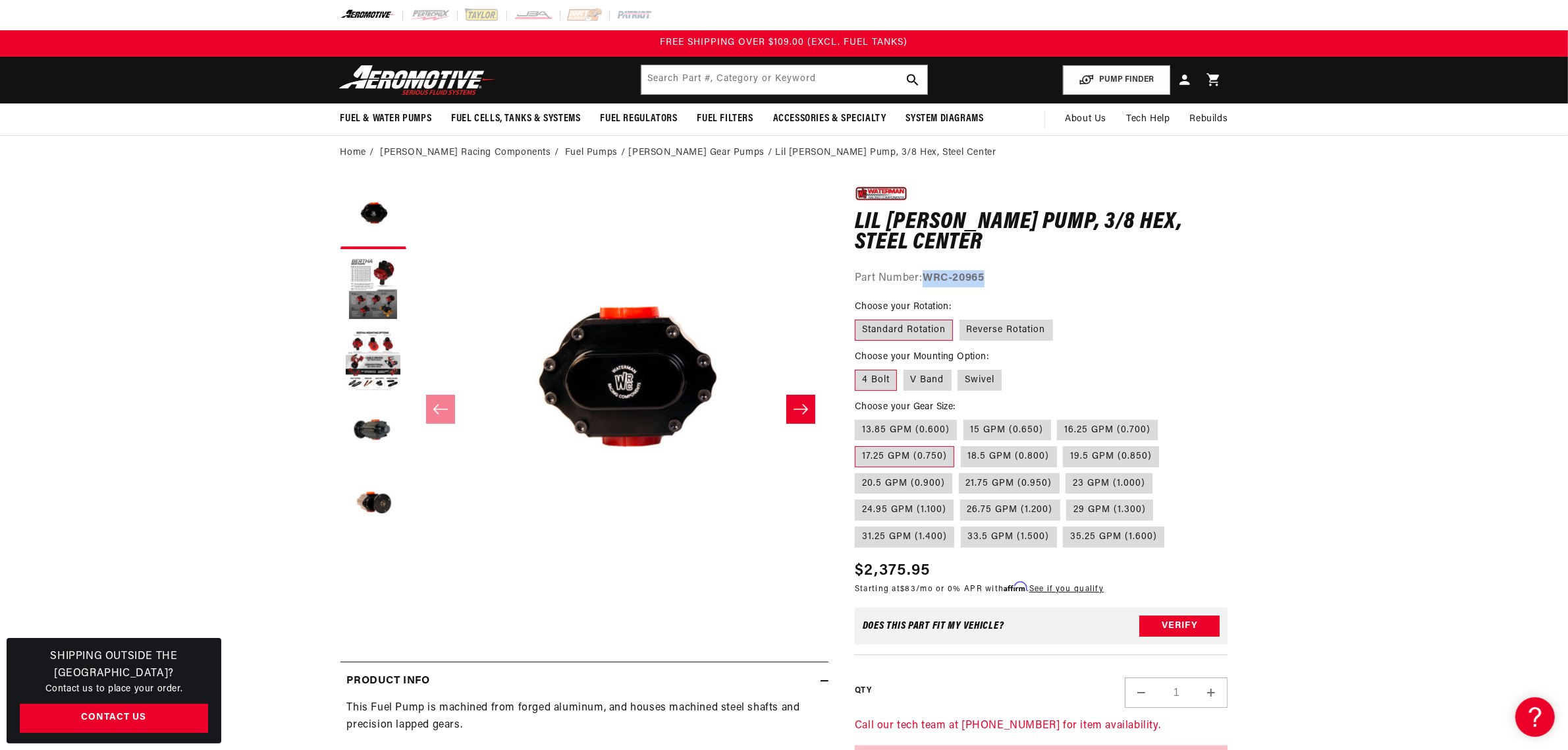
click at [929, 280] on div "Part Number: WRC-20965" at bounding box center [1041, 278] width 373 height 17
copy strong "WRC-20965"
click at [1006, 458] on label "18.5 GPM (0.800)" at bounding box center [1010, 456] width 96 height 21
click at [961, 444] on input "18.5 GPM (0.800)" at bounding box center [961, 444] width 1 height 1
radio input "true"
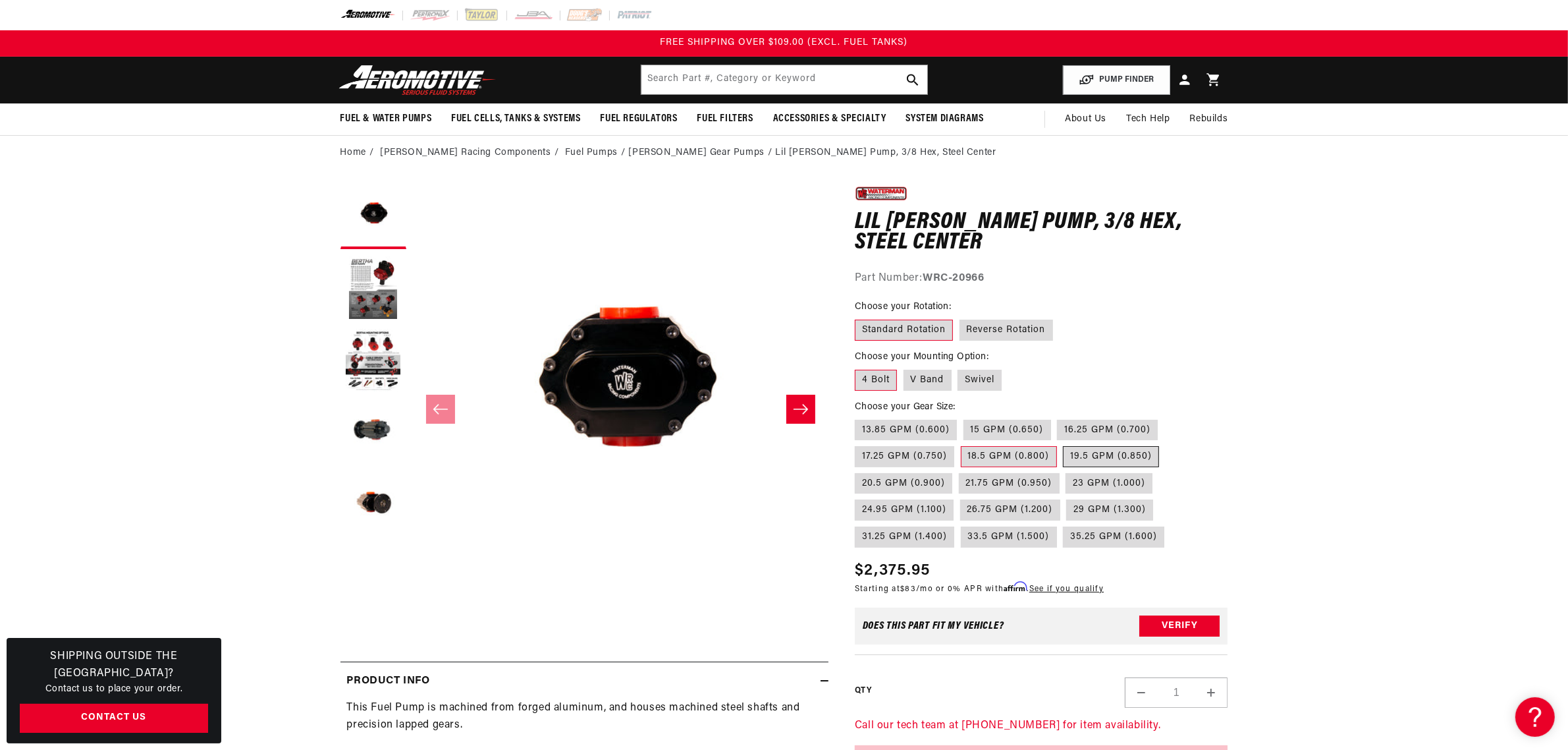
click at [1118, 462] on label "19.5 GPM (0.850)" at bounding box center [1111, 456] width 96 height 21
click at [1065, 444] on input "19.5 GPM (0.850)" at bounding box center [1064, 444] width 1 height 1
radio input "true"
click at [1015, 456] on label "18.5 GPM (0.800)" at bounding box center [1010, 456] width 96 height 21
click at [961, 444] on input "18.5 GPM (0.800)" at bounding box center [961, 444] width 1 height 1
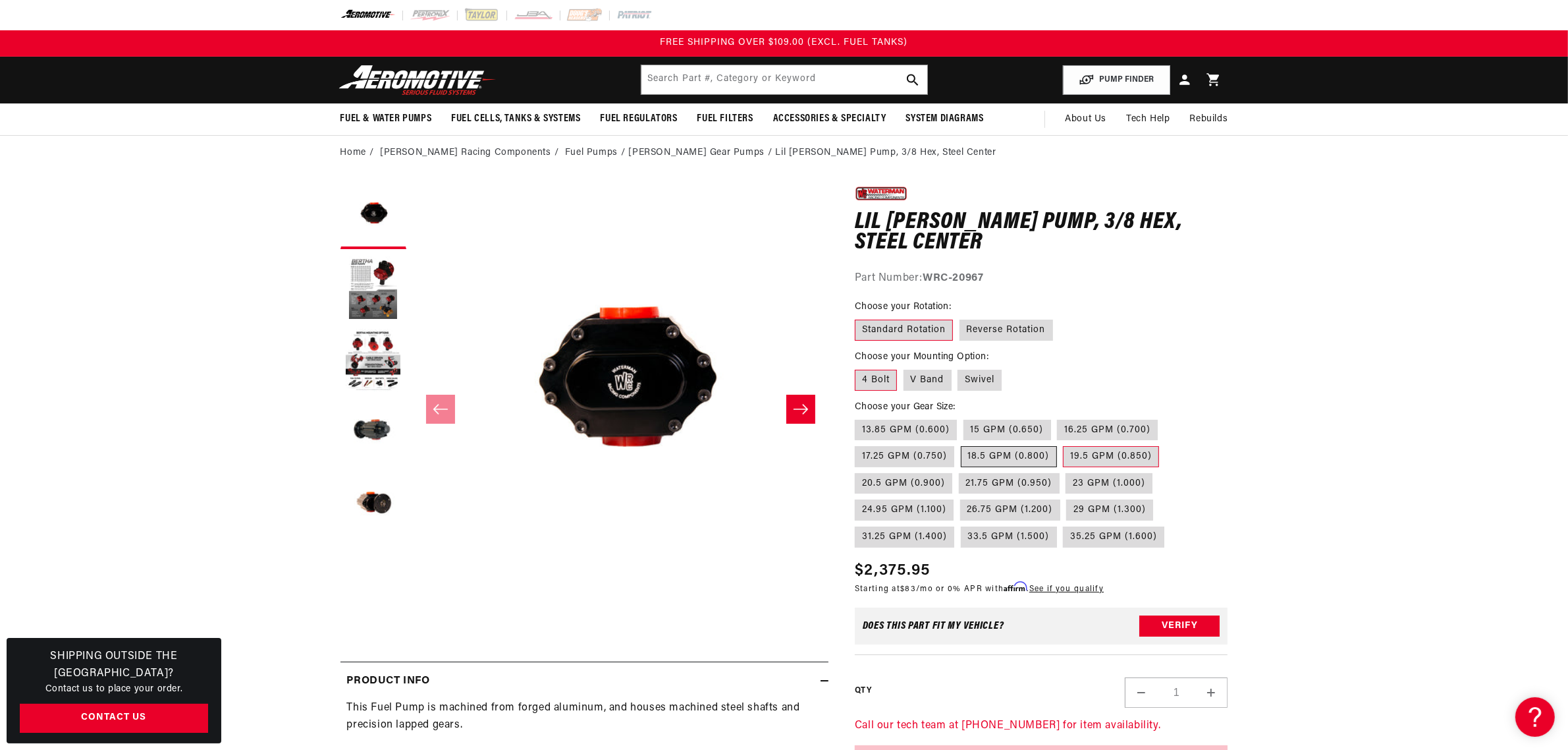
radio input "true"
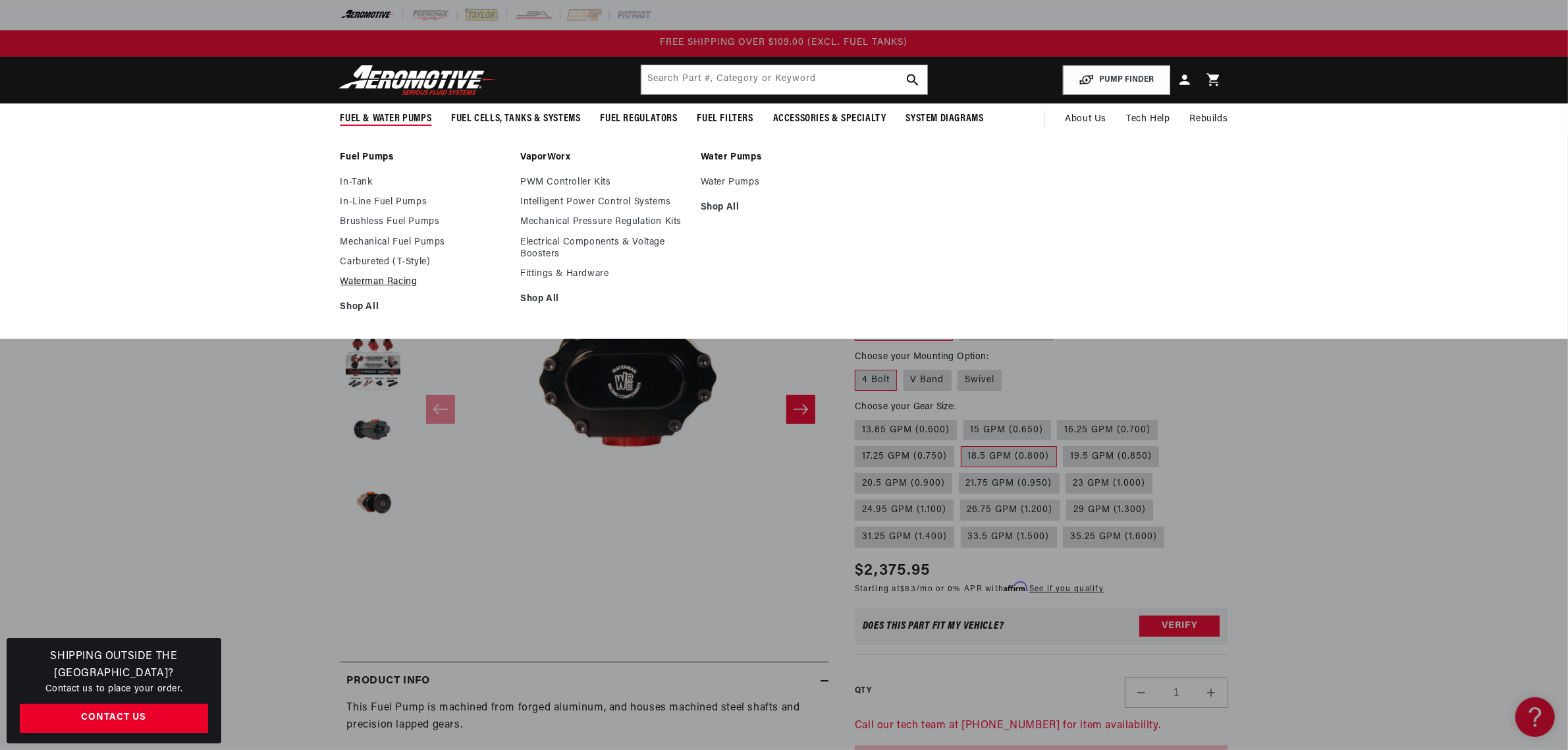
click at [399, 280] on link "Waterman Racing" at bounding box center [424, 282] width 168 height 12
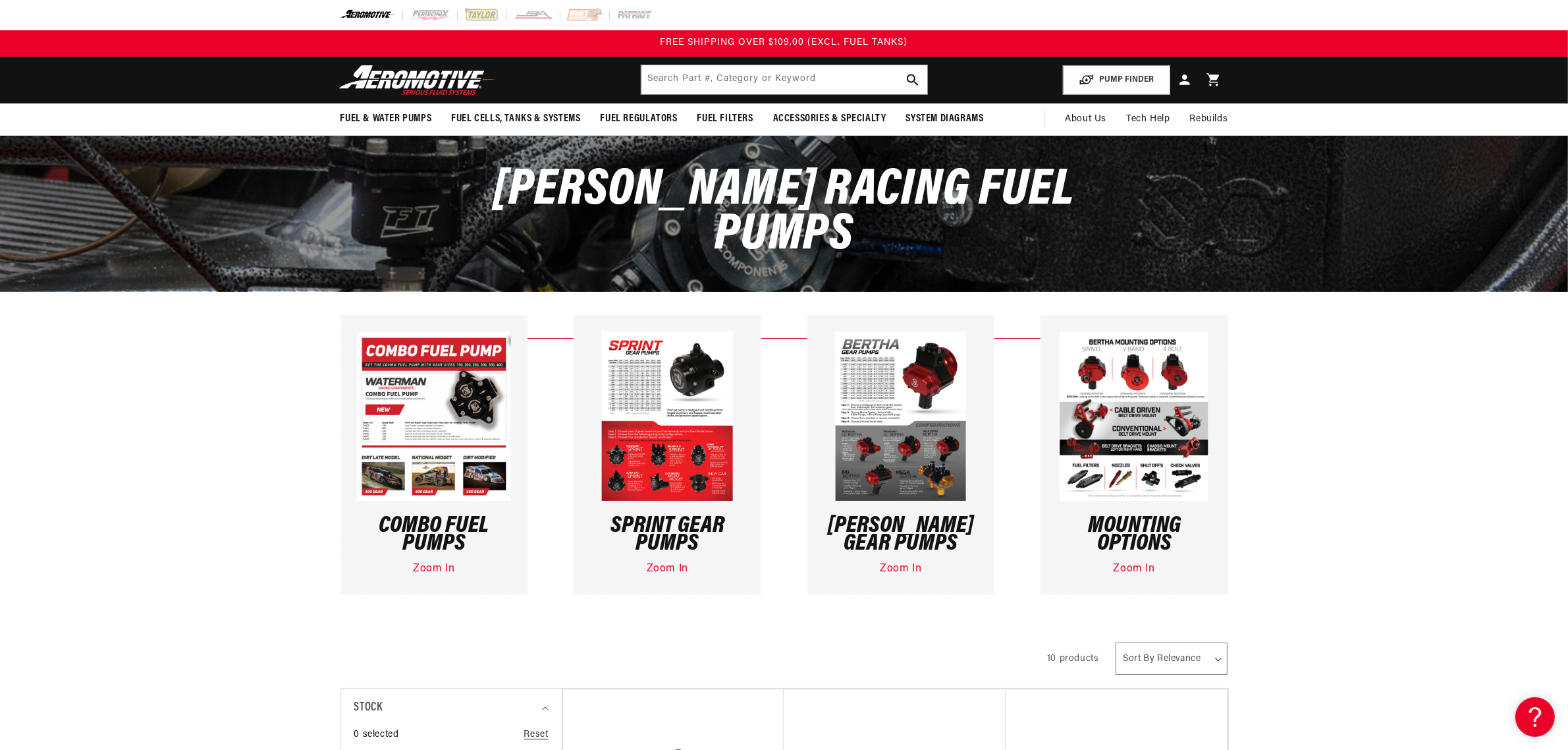
click at [679, 544] on h3 "Sprint Gear Pumps" at bounding box center [667, 535] width 155 height 36
click at [679, 476] on img at bounding box center [667, 416] width 131 height 169
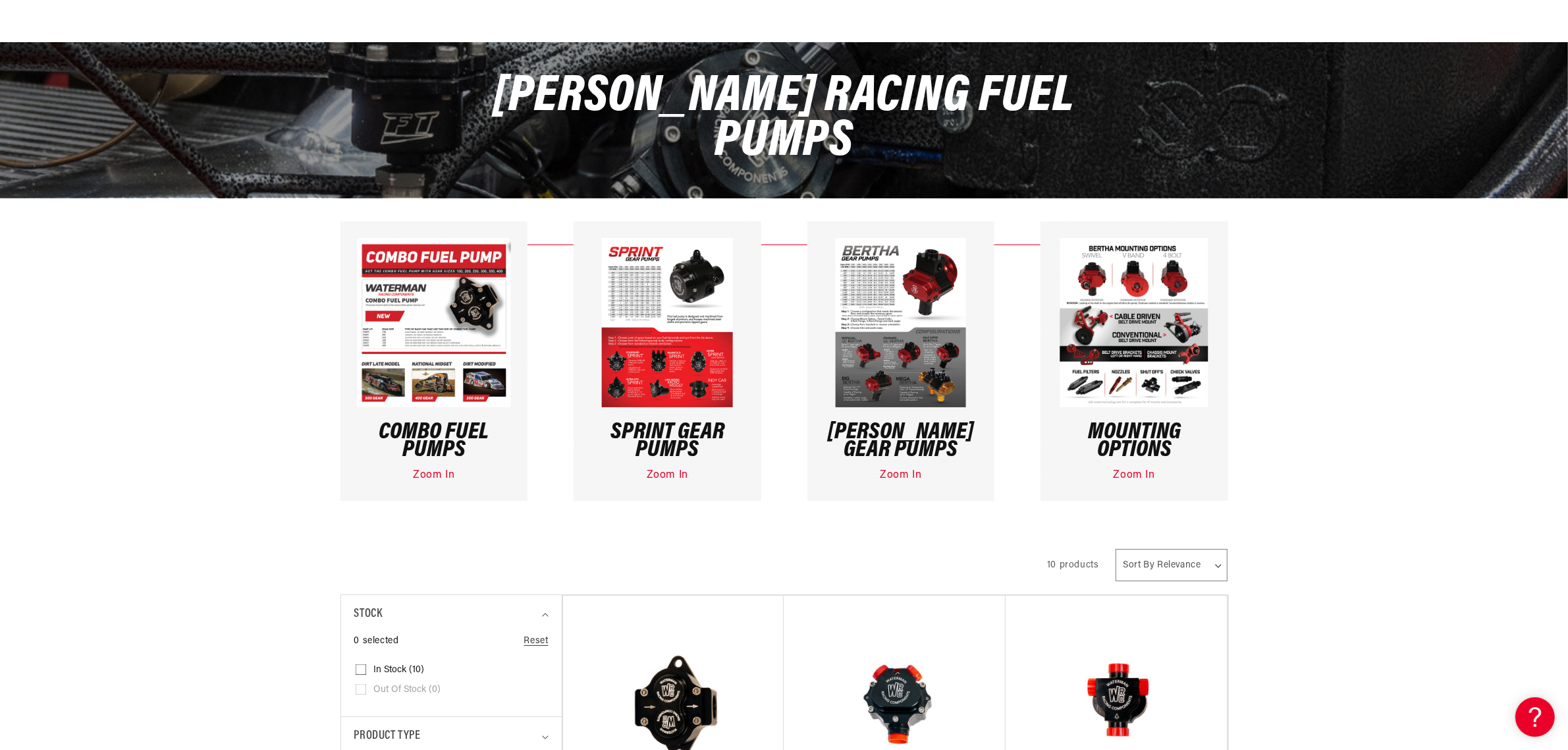
scroll to position [329, 0]
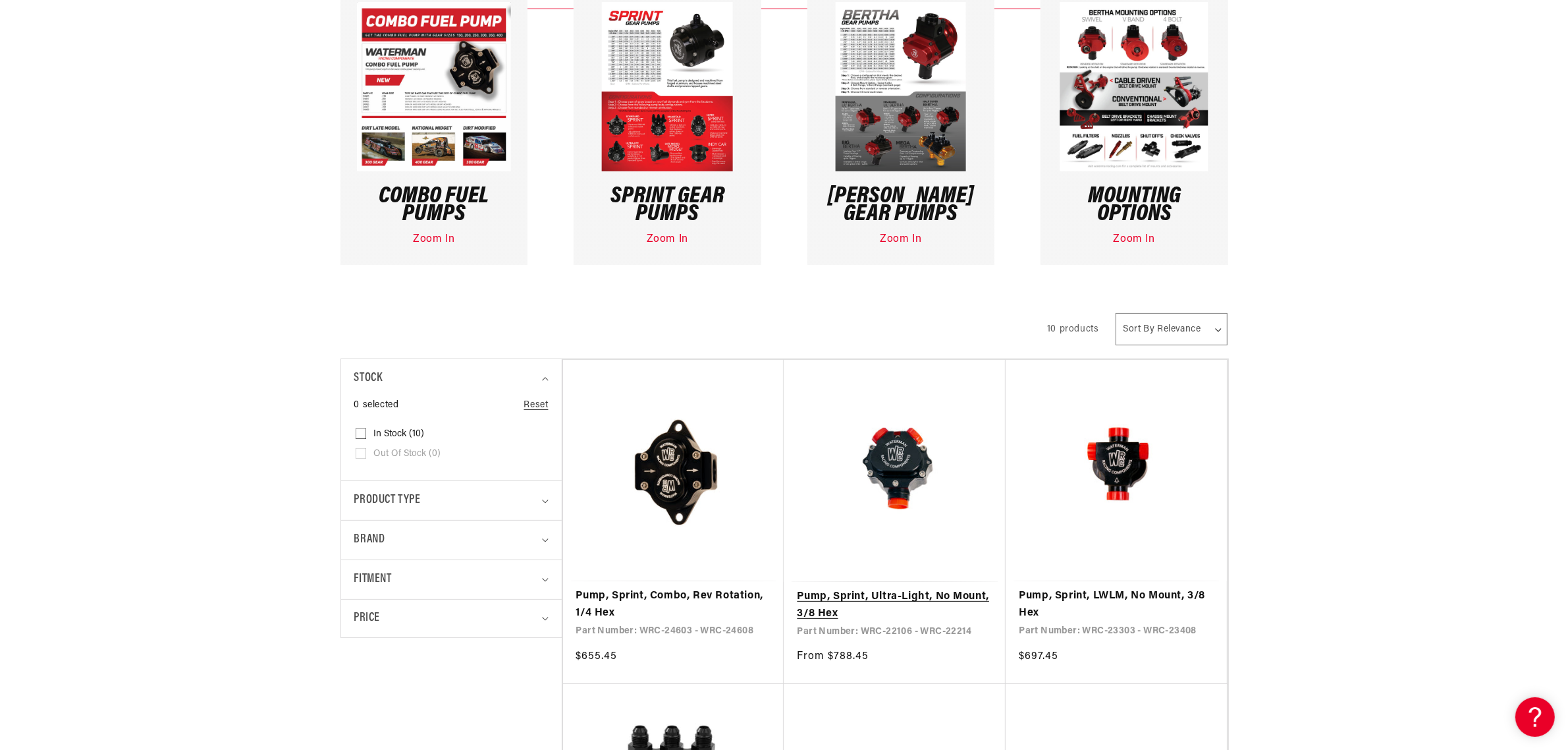
click at [883, 596] on link "Pump, Sprint, Ultra-Light, No Mount, 3/8 Hex" at bounding box center [894, 605] width 195 height 34
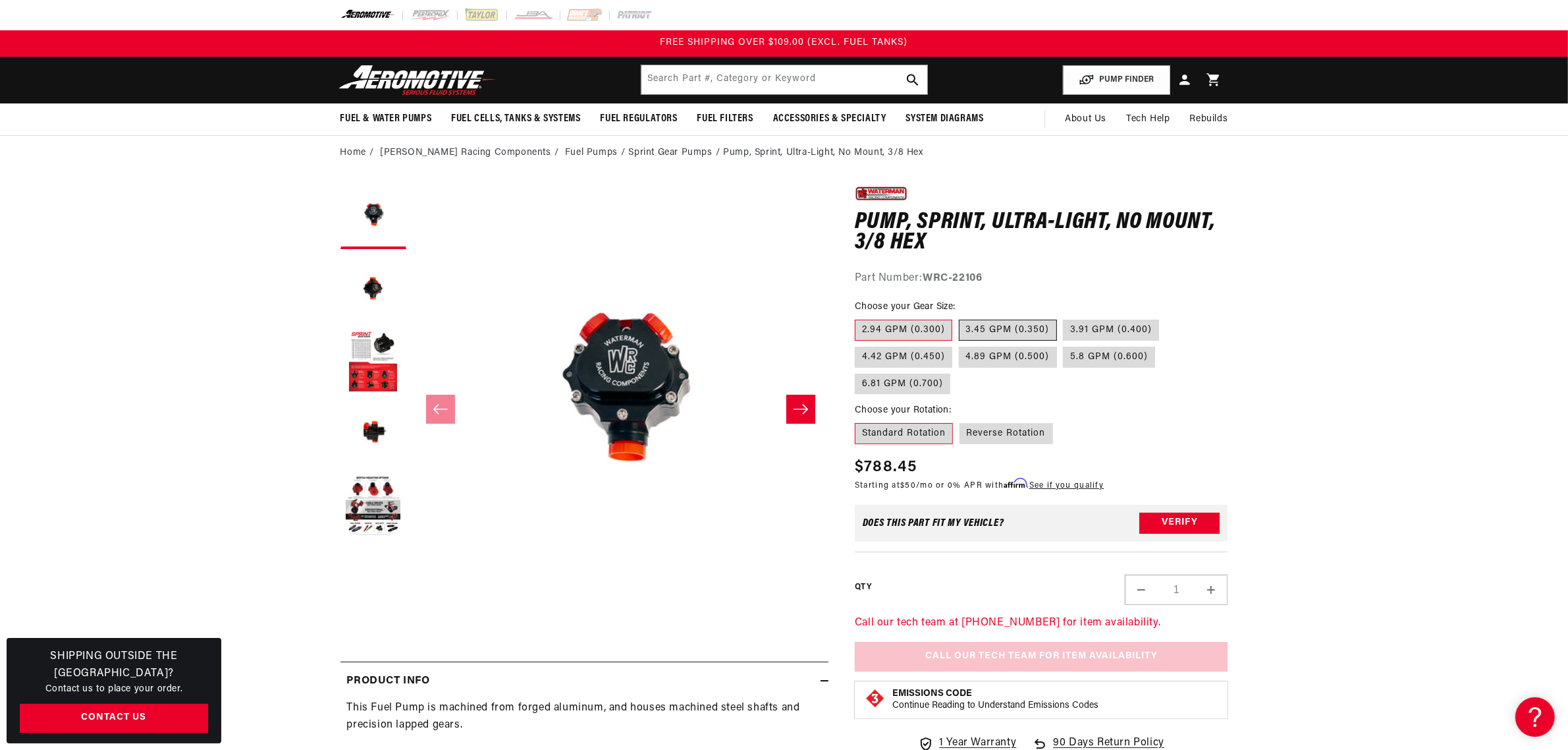
click at [1008, 327] on label "3.45 GPM (0.350)" at bounding box center [1008, 329] width 98 height 21
click at [960, 317] on input "3.45 GPM (0.350)" at bounding box center [959, 317] width 1 height 1
radio input "true"
drag, startPoint x: 988, startPoint y: 278, endPoint x: 929, endPoint y: 281, distance: 59.1
click at [929, 281] on div "Part Number: WRC-22107" at bounding box center [1041, 278] width 373 height 17
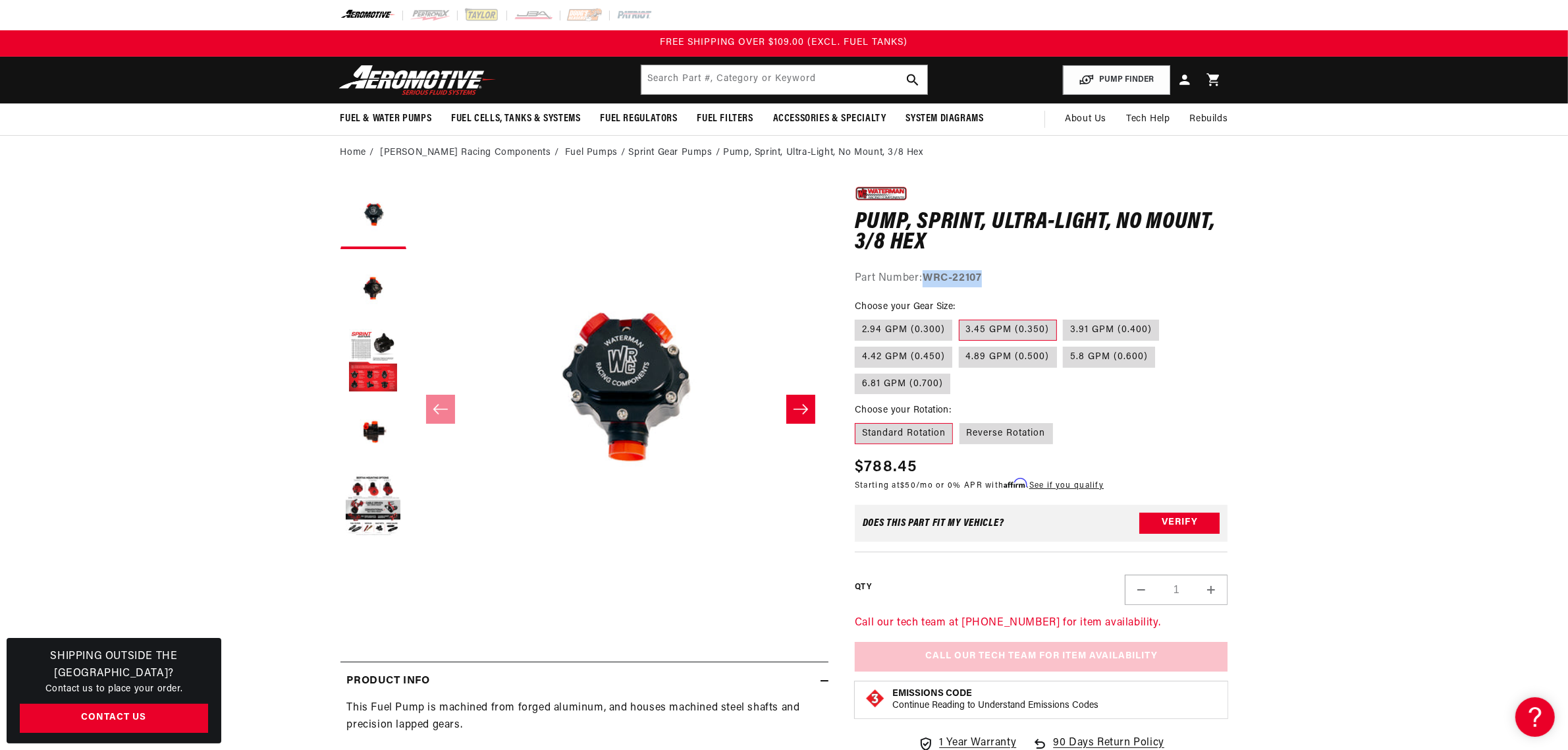
copy strong "WRC-22107"
click at [1098, 331] on label "3.91 GPM (0.400)" at bounding box center [1111, 329] width 96 height 21
click at [1065, 317] on input "3.91 GPM (0.400)" at bounding box center [1064, 317] width 1 height 1
radio input "true"
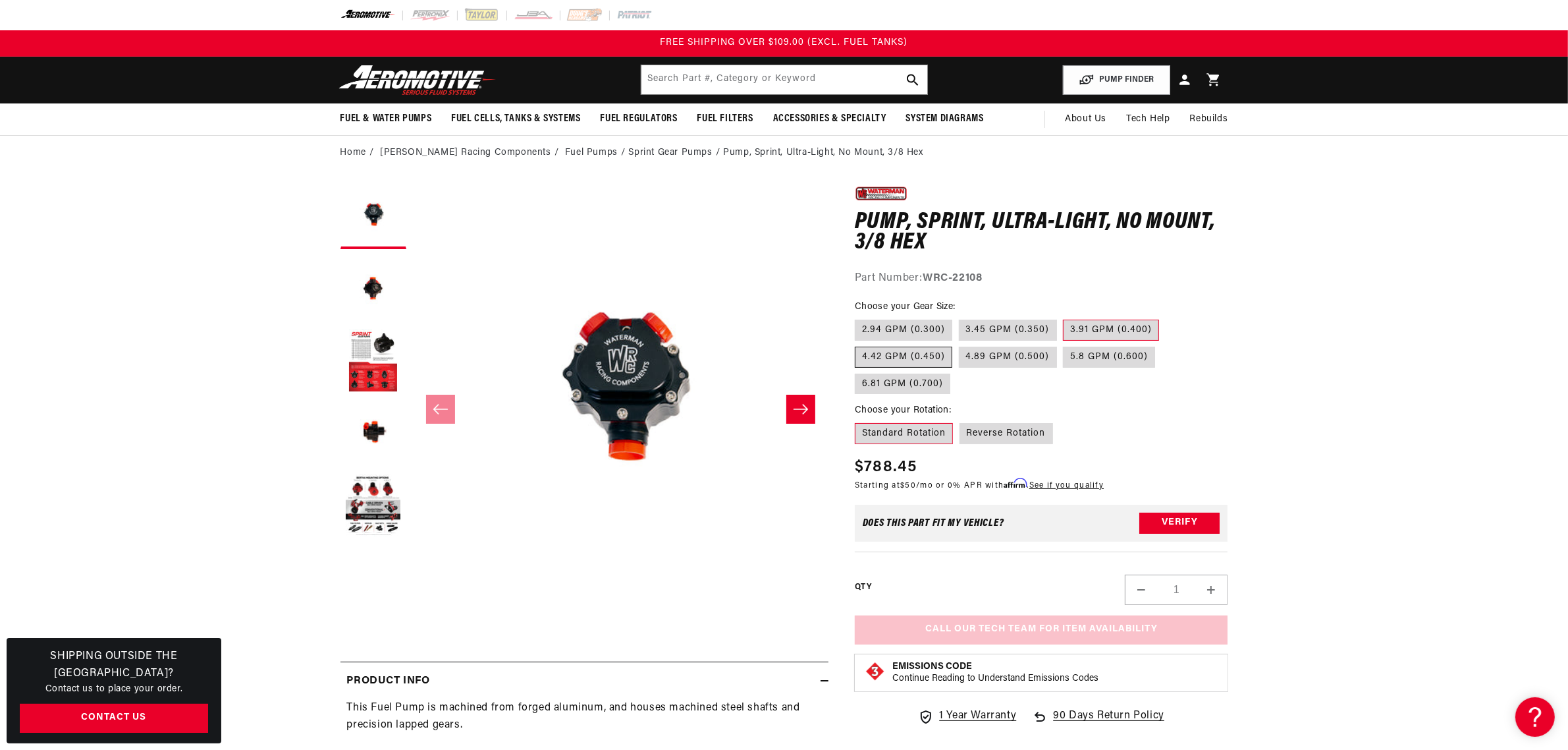
click at [910, 355] on label "4.42 GPM (0.450)" at bounding box center [903, 356] width 97 height 21
click at [1166, 317] on input "4.42 GPM (0.450)" at bounding box center [1166, 317] width 1 height 1
radio input "true"
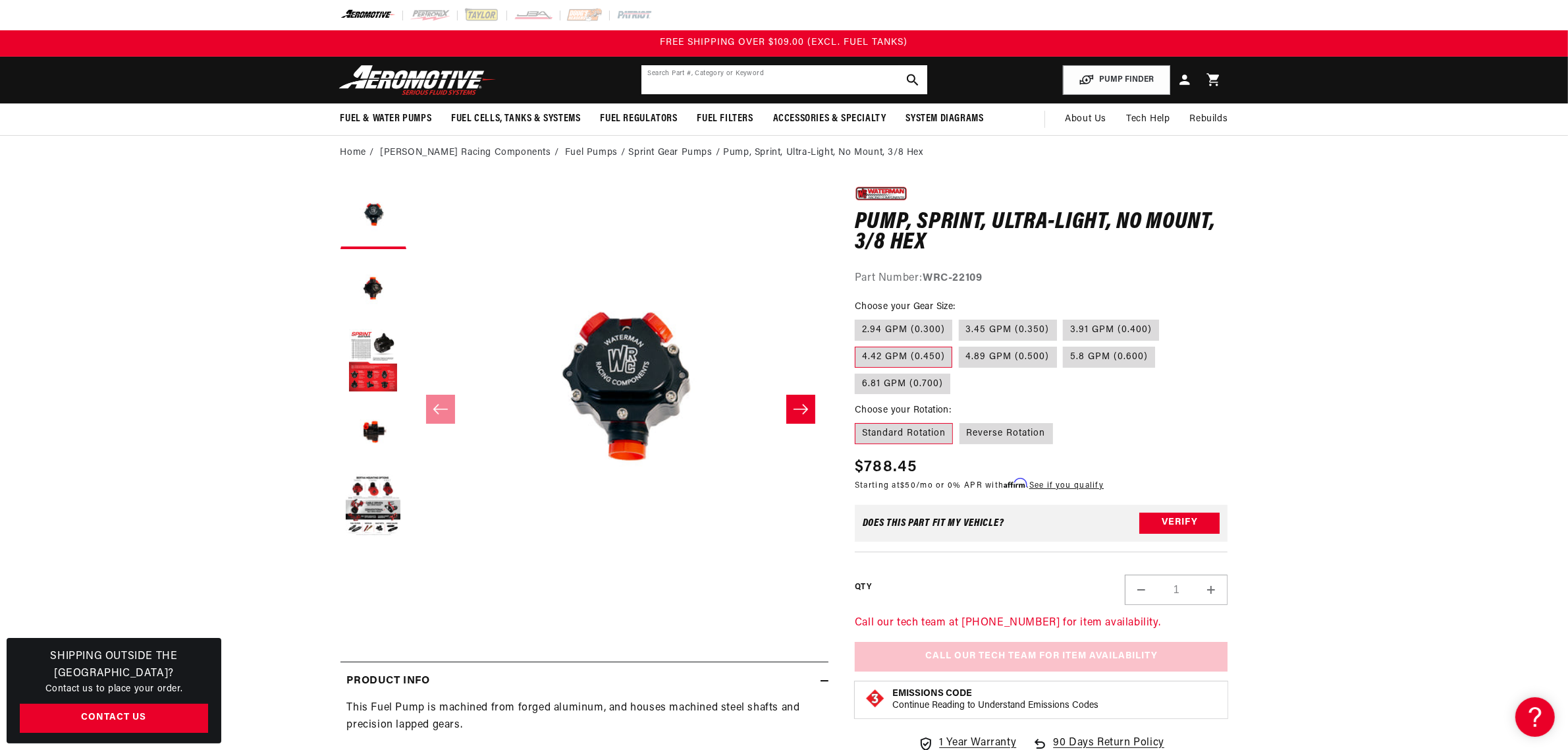
click at [733, 76] on input "text" at bounding box center [784, 80] width 286 height 29
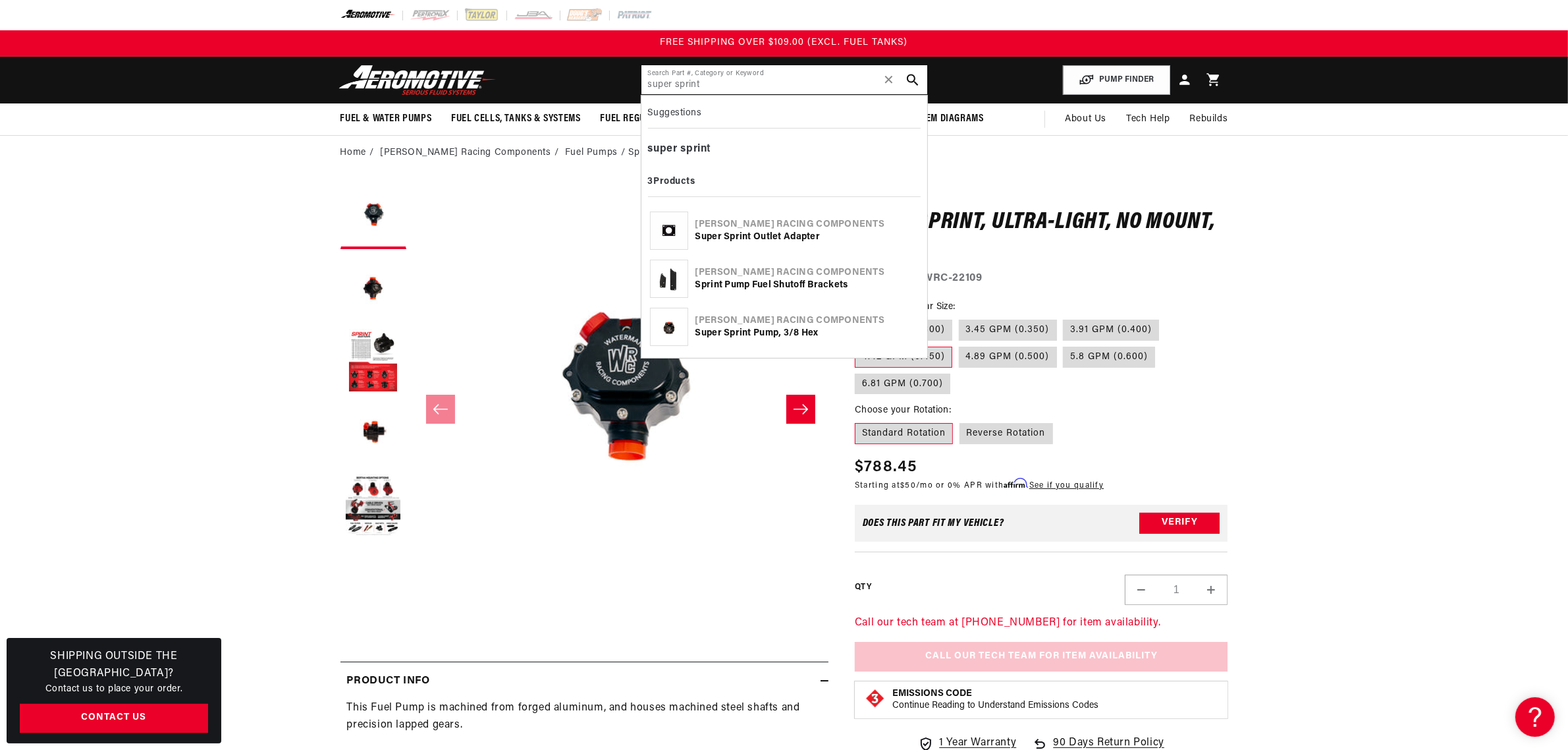
type input "super sprint"
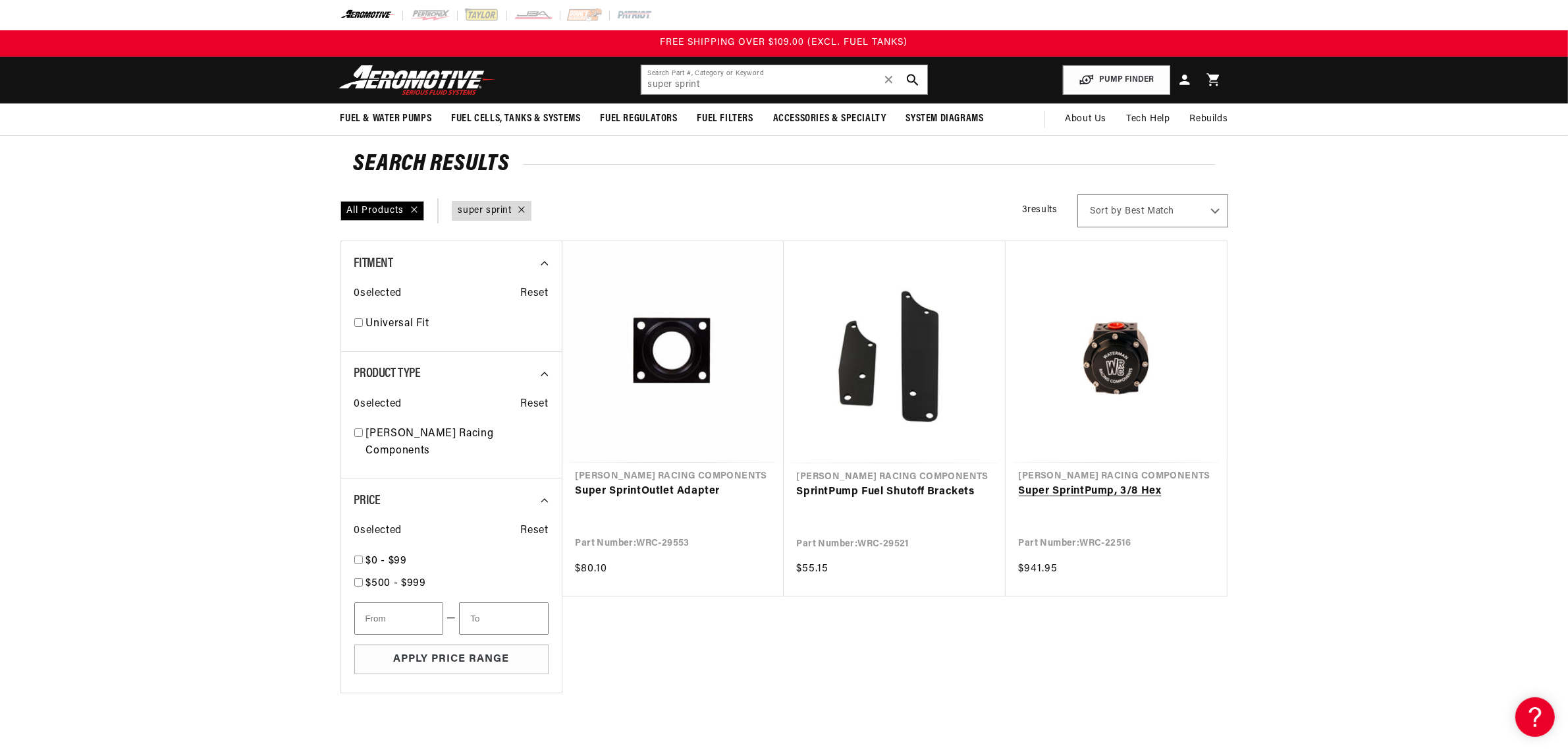
click at [1074, 494] on link "Super Sprint Pump, 3/8 Hex" at bounding box center [1116, 492] width 195 height 17
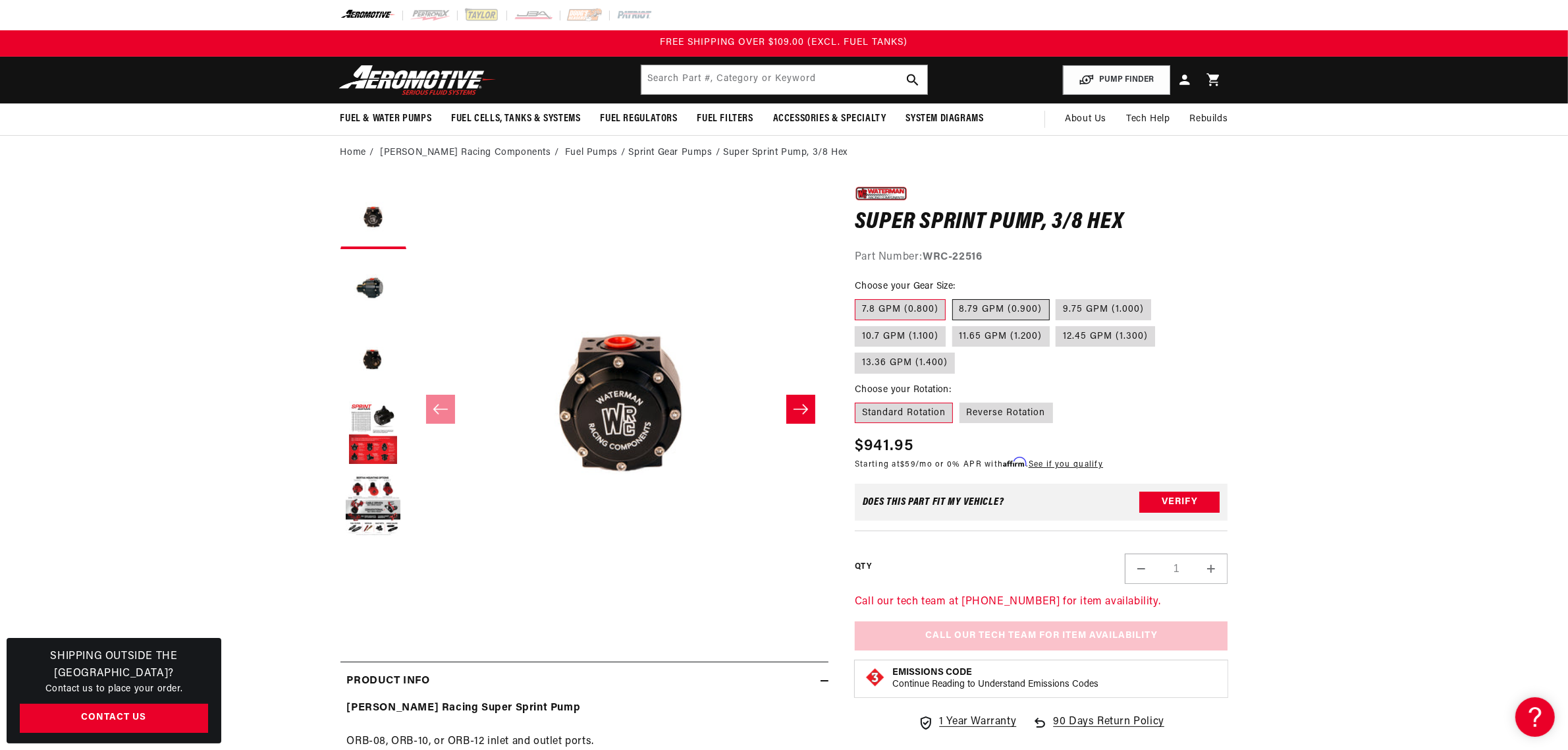
click at [989, 311] on label "8.79 GPM (0.900)" at bounding box center [1000, 309] width 97 height 21
click at [953, 297] on input "8.79 GPM (0.900)" at bounding box center [952, 296] width 1 height 1
radio input "true"
click at [1100, 310] on label "9.75 GPM (1.000)" at bounding box center [1103, 309] width 96 height 21
click at [1057, 297] on input "9.75 GPM (1.000)" at bounding box center [1056, 296] width 1 height 1
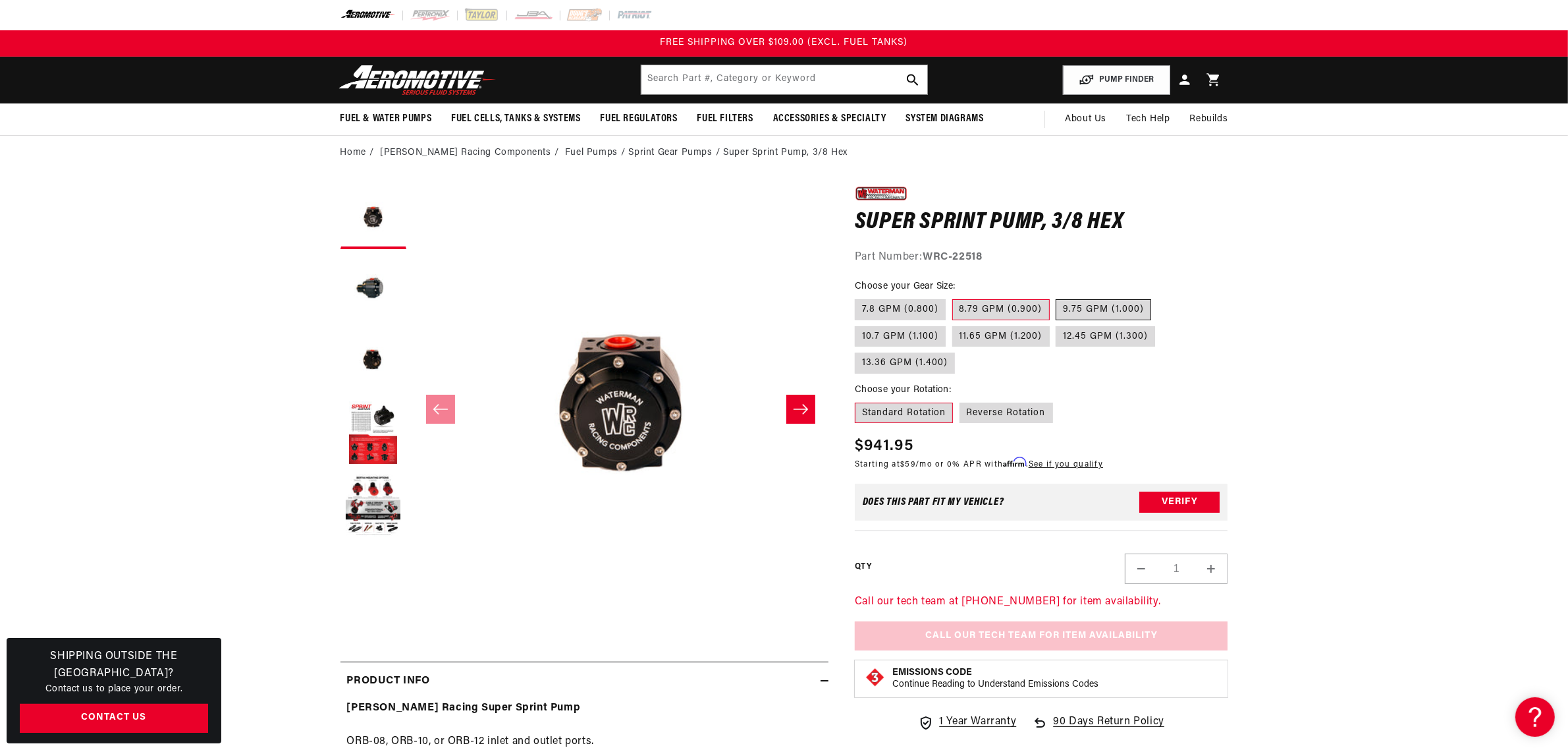
radio input "true"
click at [897, 338] on label "10.7 GPM (1.100)" at bounding box center [900, 336] width 91 height 21
click at [1158, 297] on input "10.7 GPM (1.100)" at bounding box center [1158, 296] width 1 height 1
radio input "true"
click at [988, 328] on label "11.65 GPM (1.200)" at bounding box center [1000, 336] width 97 height 21
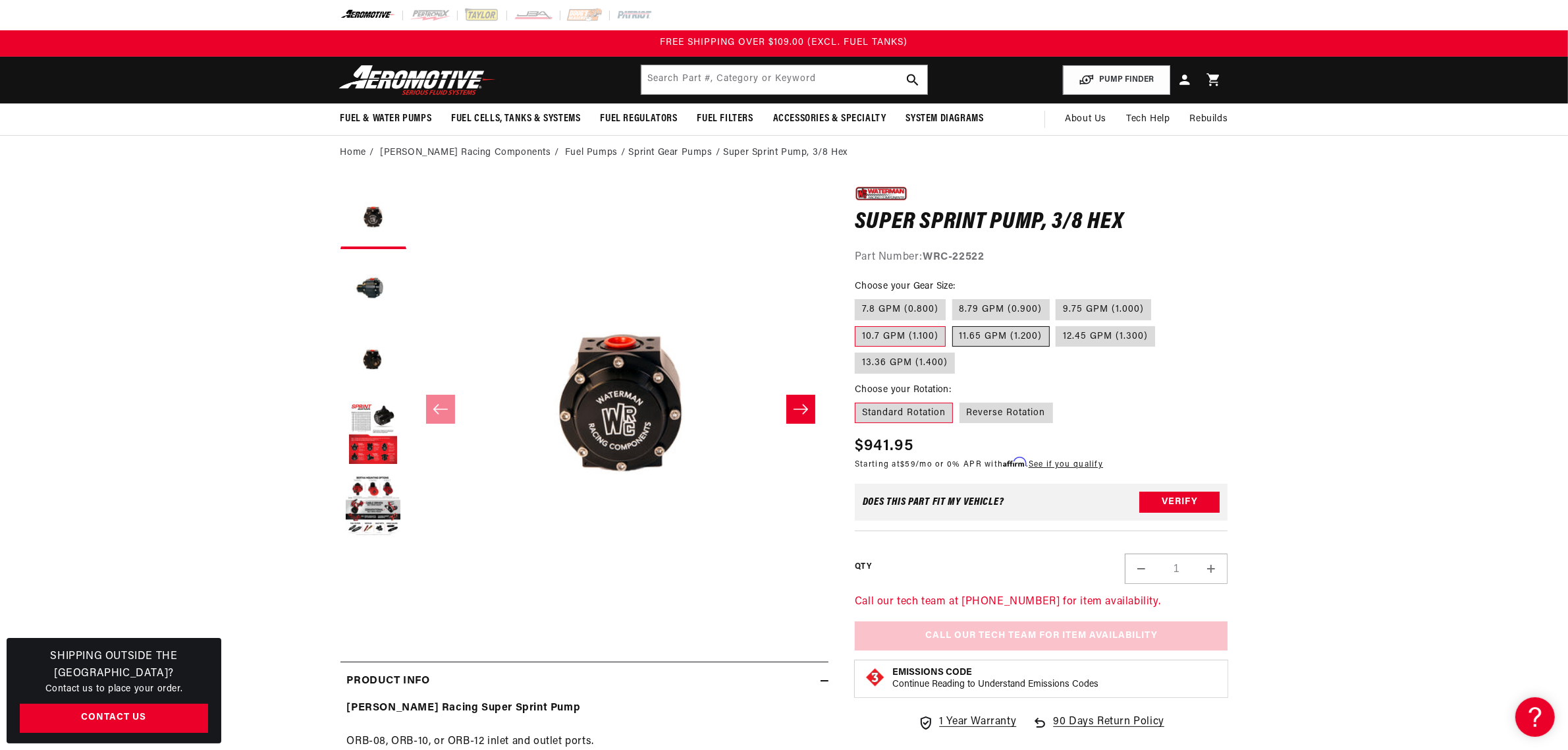
click at [953, 324] on input "11.65 GPM (1.200)" at bounding box center [952, 323] width 1 height 1
radio input "true"
click at [1097, 338] on label "12.45 GPM (1.300)" at bounding box center [1106, 336] width 100 height 21
click at [1057, 324] on input "12.45 GPM (1.300)" at bounding box center [1056, 323] width 1 height 1
radio input "true"
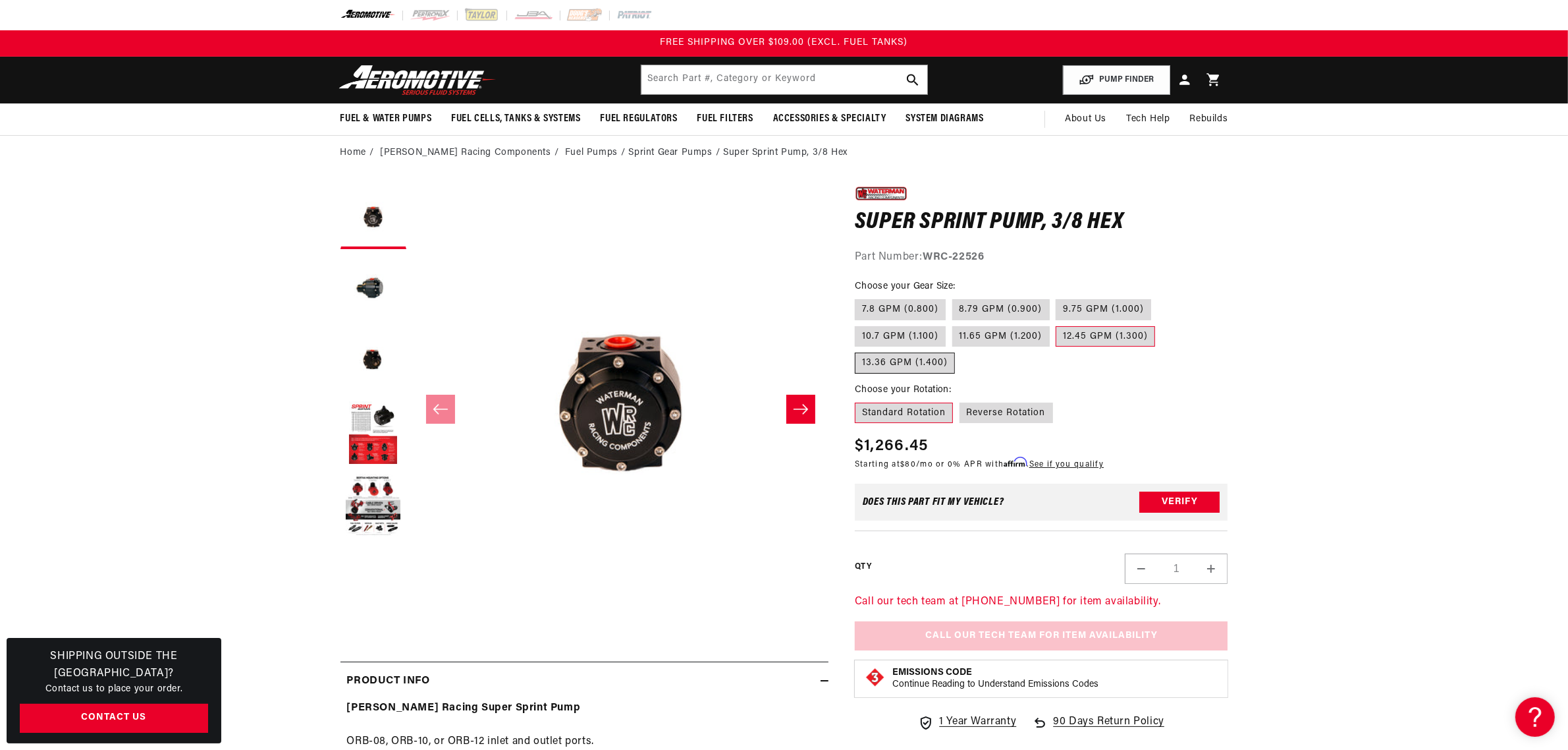
click at [922, 360] on label "13.36 GPM (1.400)" at bounding box center [905, 362] width 100 height 21
click at [1162, 324] on input "13.36 GPM (1.400)" at bounding box center [1162, 323] width 1 height 1
radio input "true"
click at [1015, 412] on label "Reverse Rotation" at bounding box center [1006, 413] width 94 height 21
click at [960, 400] on input "Reverse Rotation" at bounding box center [960, 400] width 1 height 1
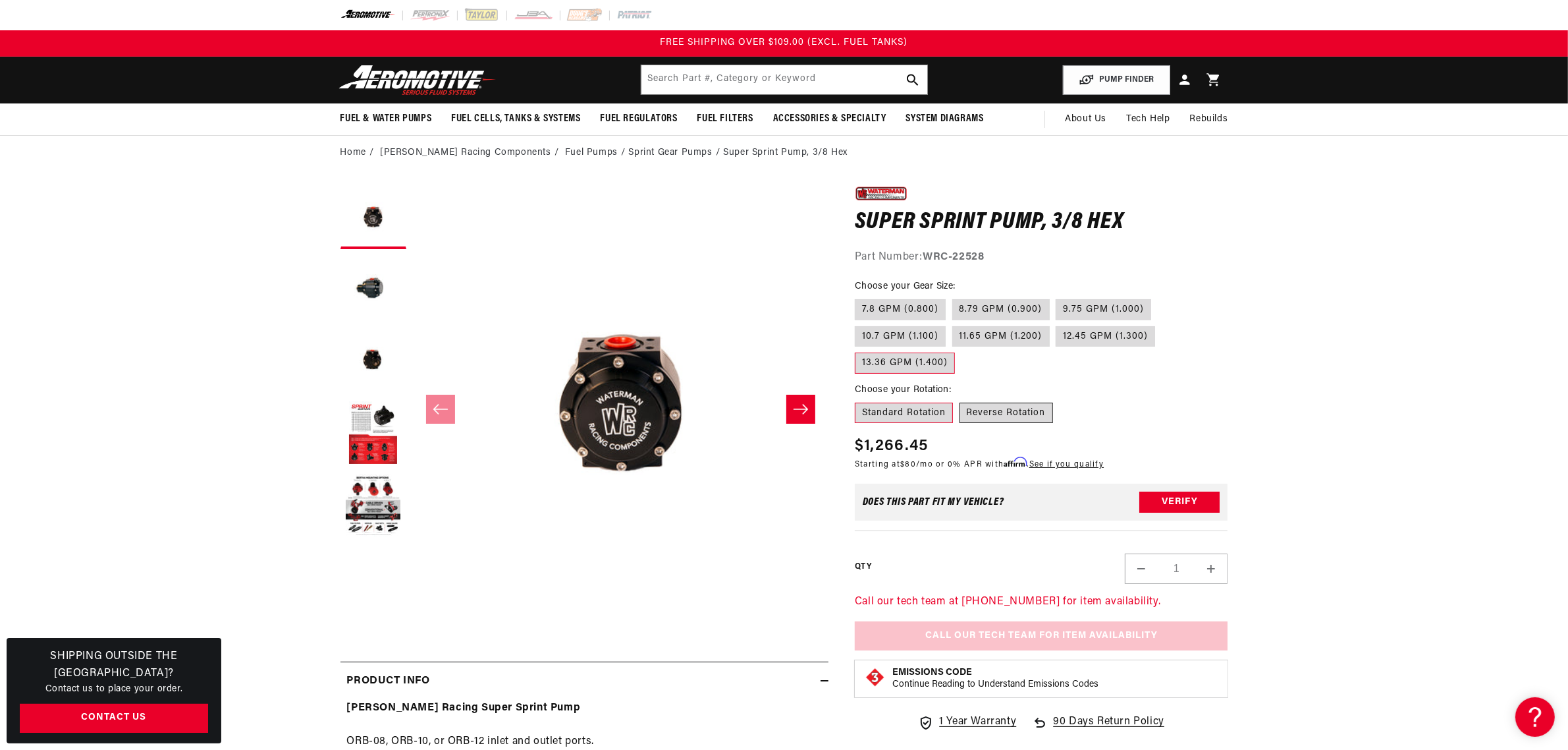
radio input "true"
click at [1095, 334] on label "12.45 GPM (1.300)" at bounding box center [1106, 336] width 100 height 21
click at [1057, 324] on input "12.45 GPM (1.300)" at bounding box center [1056, 323] width 1 height 1
radio input "true"
click at [987, 338] on label "11.65 GPM (1.200)" at bounding box center [1000, 336] width 97 height 21
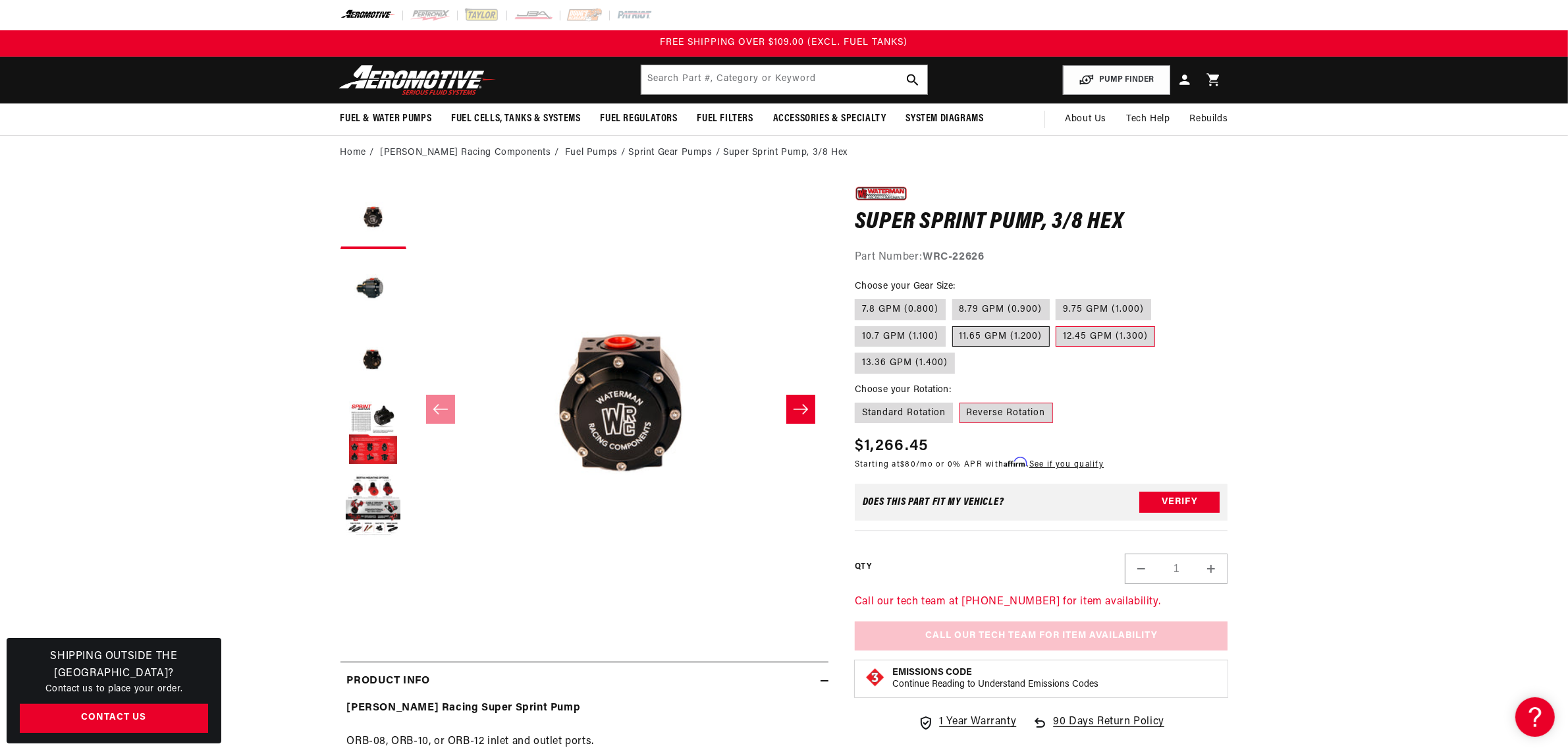
click at [953, 324] on input "11.65 GPM (1.200)" at bounding box center [952, 323] width 1 height 1
radio input "true"
click at [889, 336] on label "10.7 GPM (1.100)" at bounding box center [900, 336] width 91 height 21
click at [1158, 297] on input "10.7 GPM (1.100)" at bounding box center [1158, 296] width 1 height 1
radio input "true"
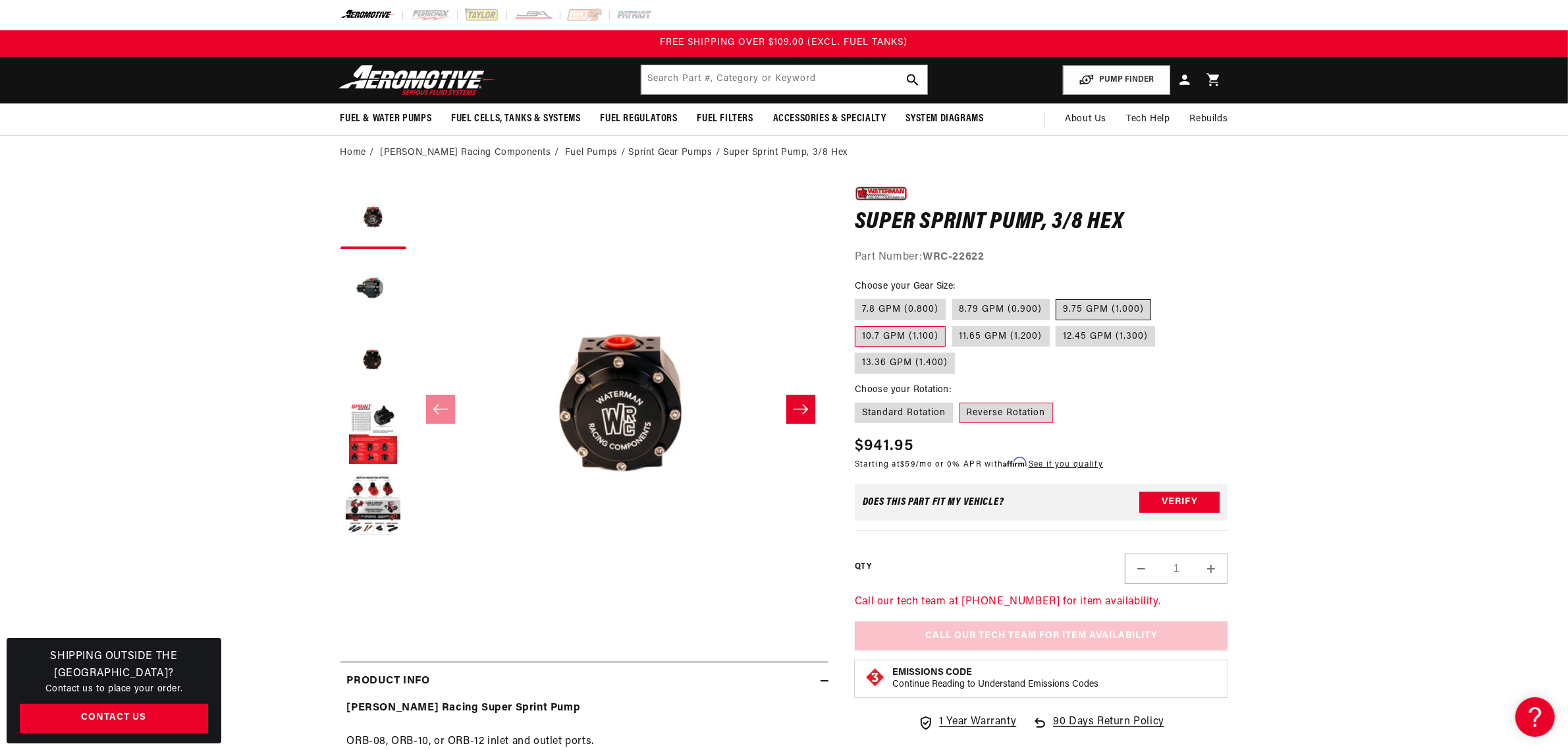
click at [1090, 311] on label "9.75 GPM (1.000)" at bounding box center [1103, 309] width 96 height 21
click at [1057, 297] on input "9.75 GPM (1.000)" at bounding box center [1056, 296] width 1 height 1
radio input "true"
click at [999, 308] on label "8.79 GPM (0.900)" at bounding box center [1000, 309] width 97 height 21
click at [953, 297] on input "8.79 GPM (0.900)" at bounding box center [952, 296] width 1 height 1
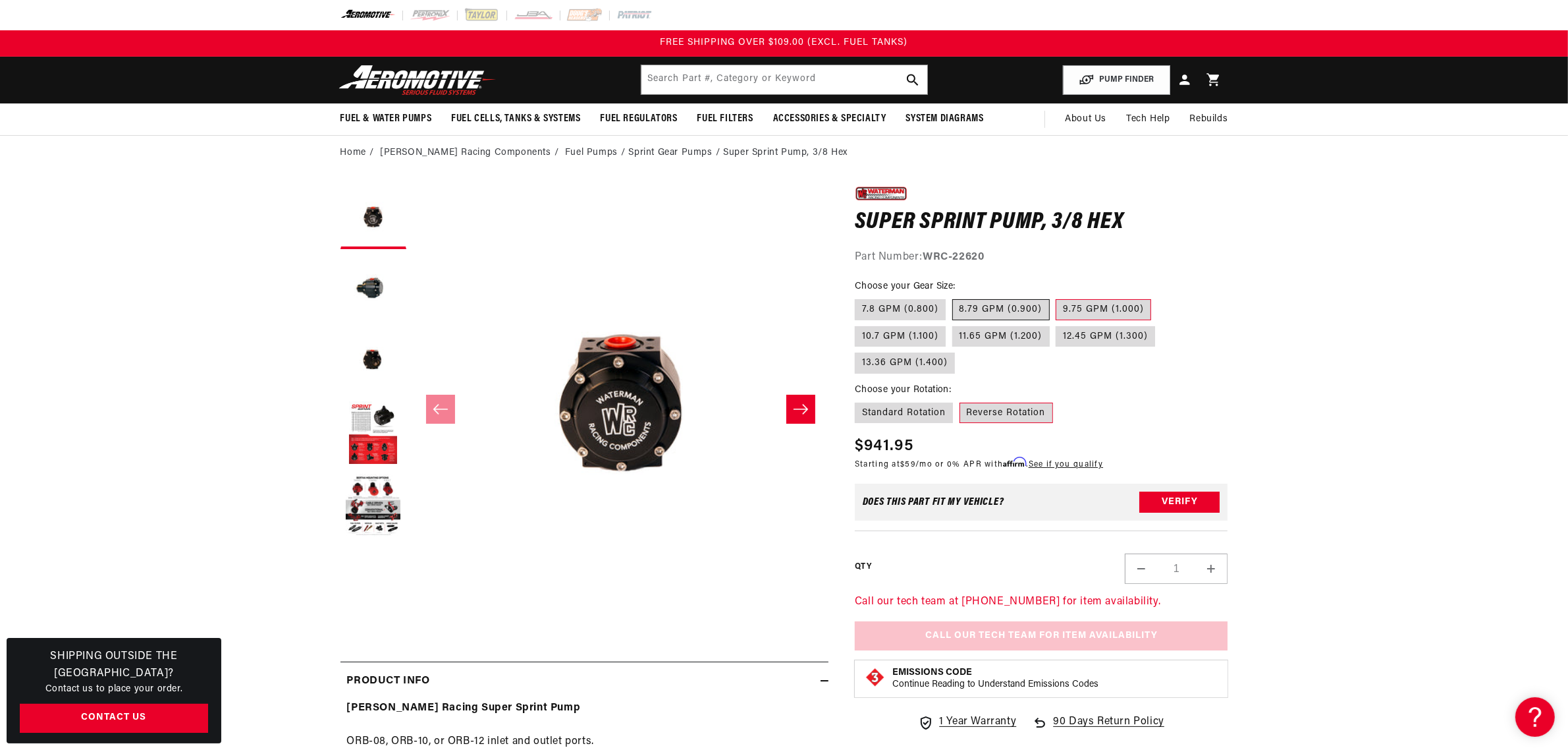
radio input "true"
click at [905, 307] on label "7.8 GPM (0.800)" at bounding box center [900, 309] width 91 height 21
click at [859, 297] on input "7.8 GPM (0.800)" at bounding box center [858, 296] width 1 height 1
radio input "true"
click at [736, 81] on input "text" at bounding box center [784, 80] width 286 height 29
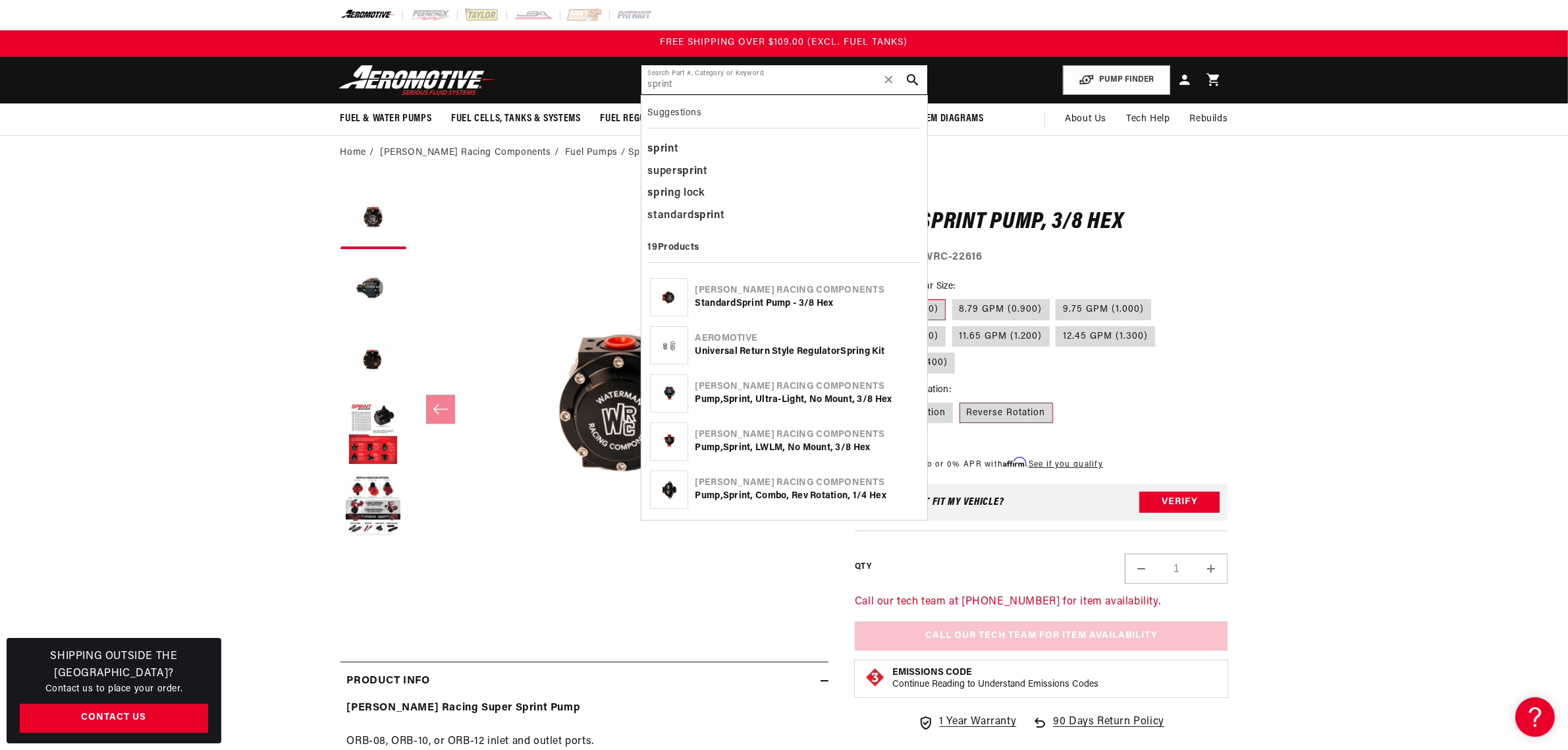
type input "sprint"
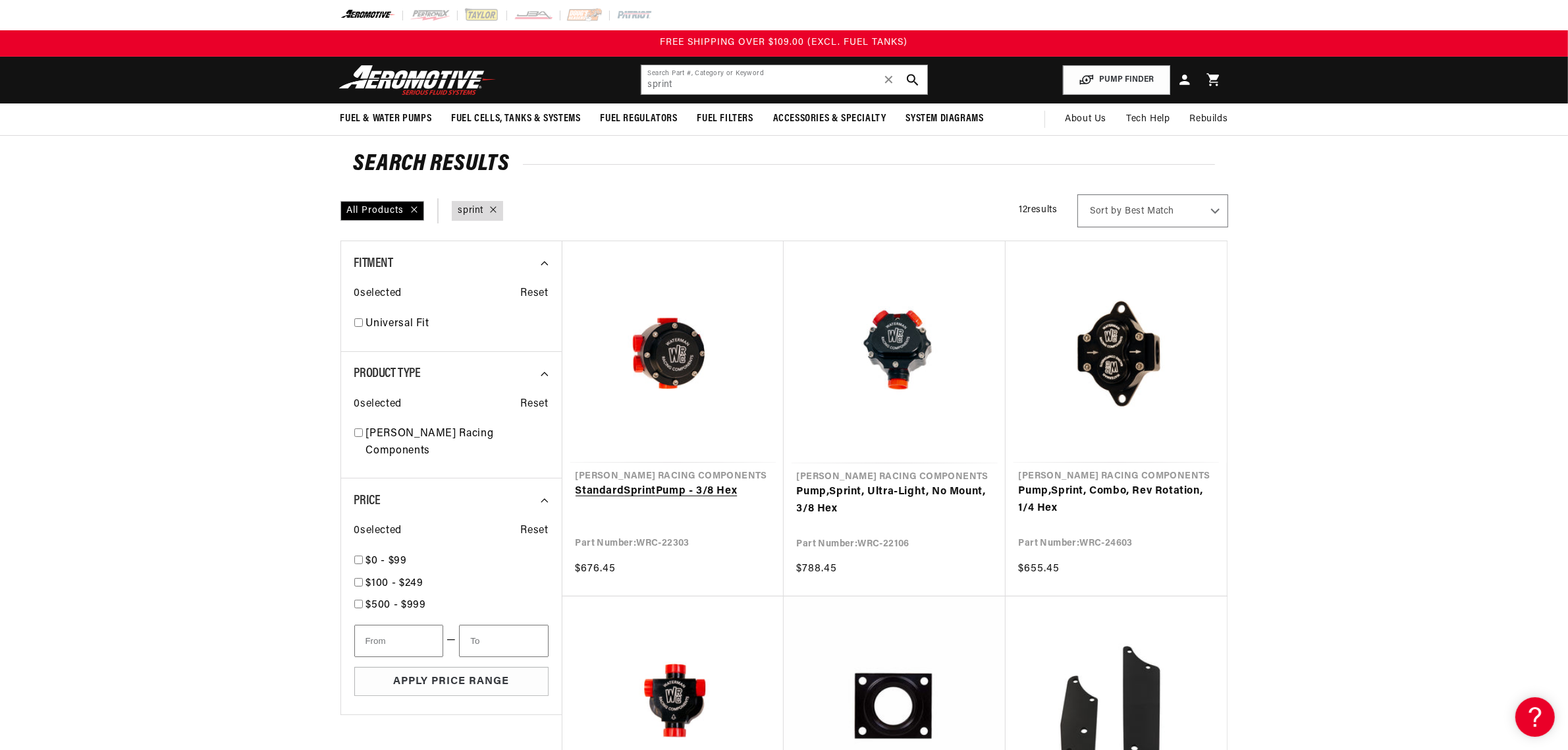
click at [655, 489] on link "Standard Sprint Pump - 3/8 Hex" at bounding box center [673, 492] width 195 height 17
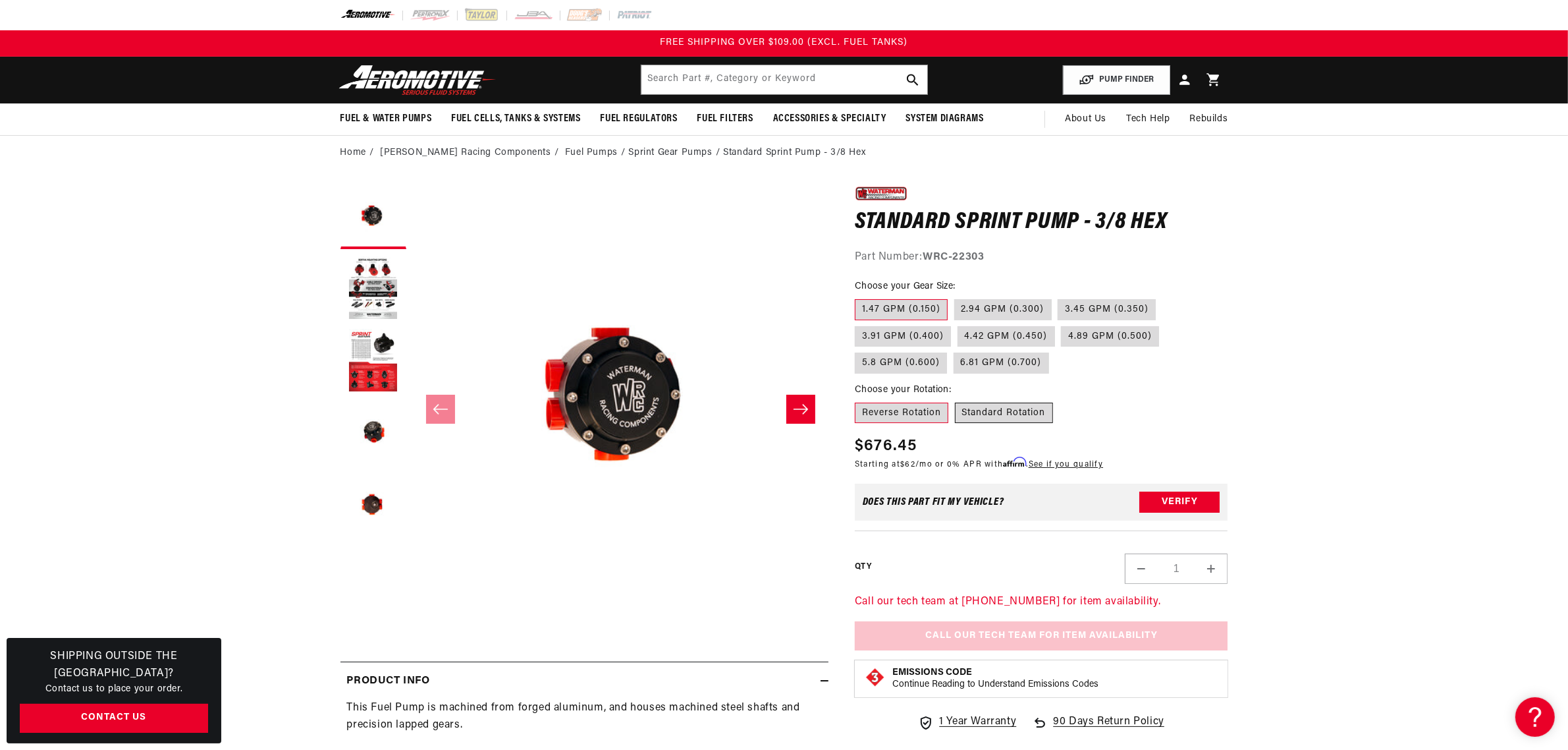
click at [1009, 412] on label "Standard Rotation" at bounding box center [1004, 413] width 98 height 21
click at [955, 400] on input "Standard Rotation" at bounding box center [955, 400] width 1 height 1
radio input "true"
click at [891, 416] on label "Reverse Rotation" at bounding box center [901, 413] width 94 height 21
click at [859, 400] on input "Reverse Rotation" at bounding box center [858, 400] width 1 height 1
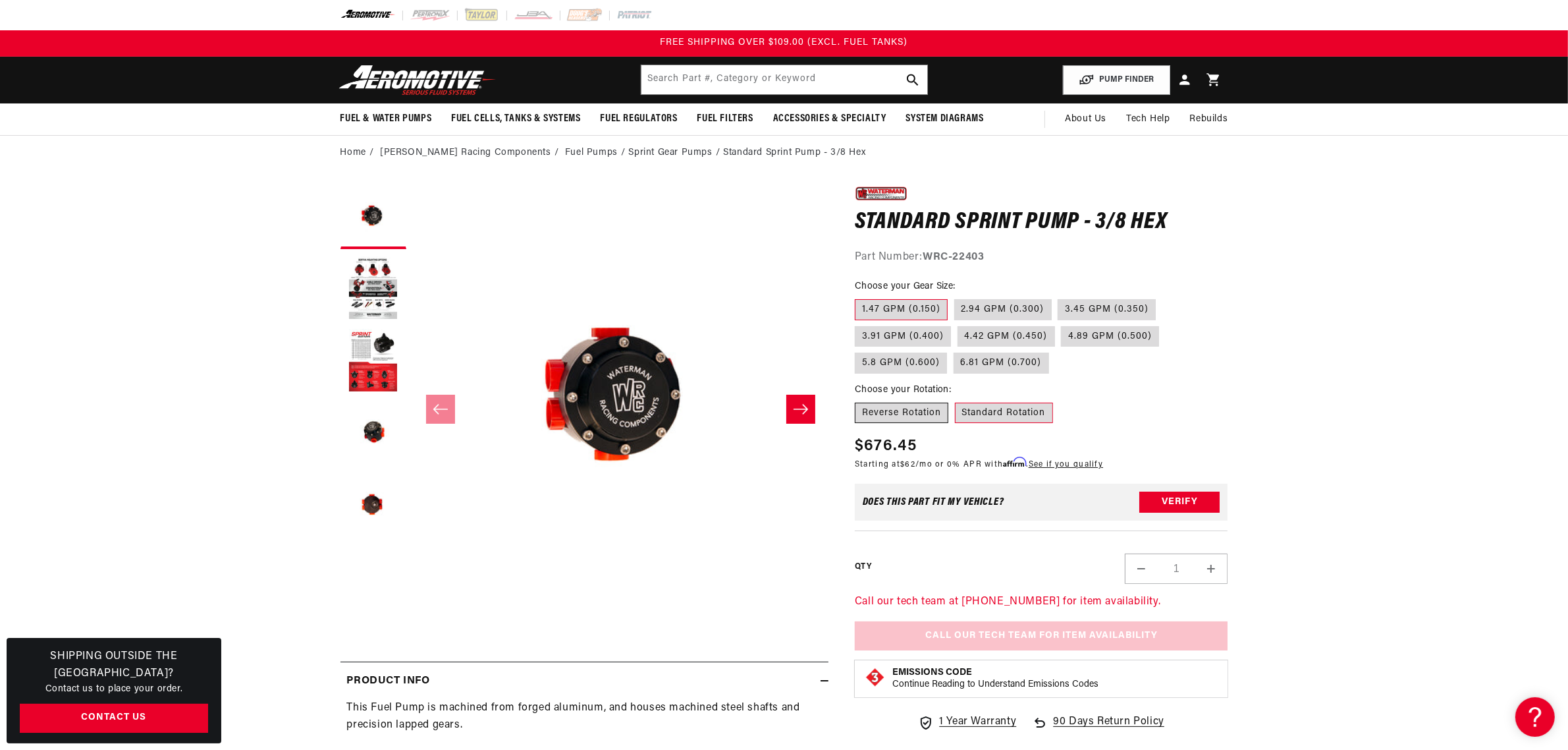
radio input "true"
click at [993, 310] on label "2.94 GPM (0.300)" at bounding box center [1003, 309] width 97 height 21
click at [955, 297] on input "2.94 GPM (0.300)" at bounding box center [955, 296] width 1 height 1
radio input "true"
click at [1002, 413] on label "Standard Rotation" at bounding box center [1004, 413] width 98 height 21
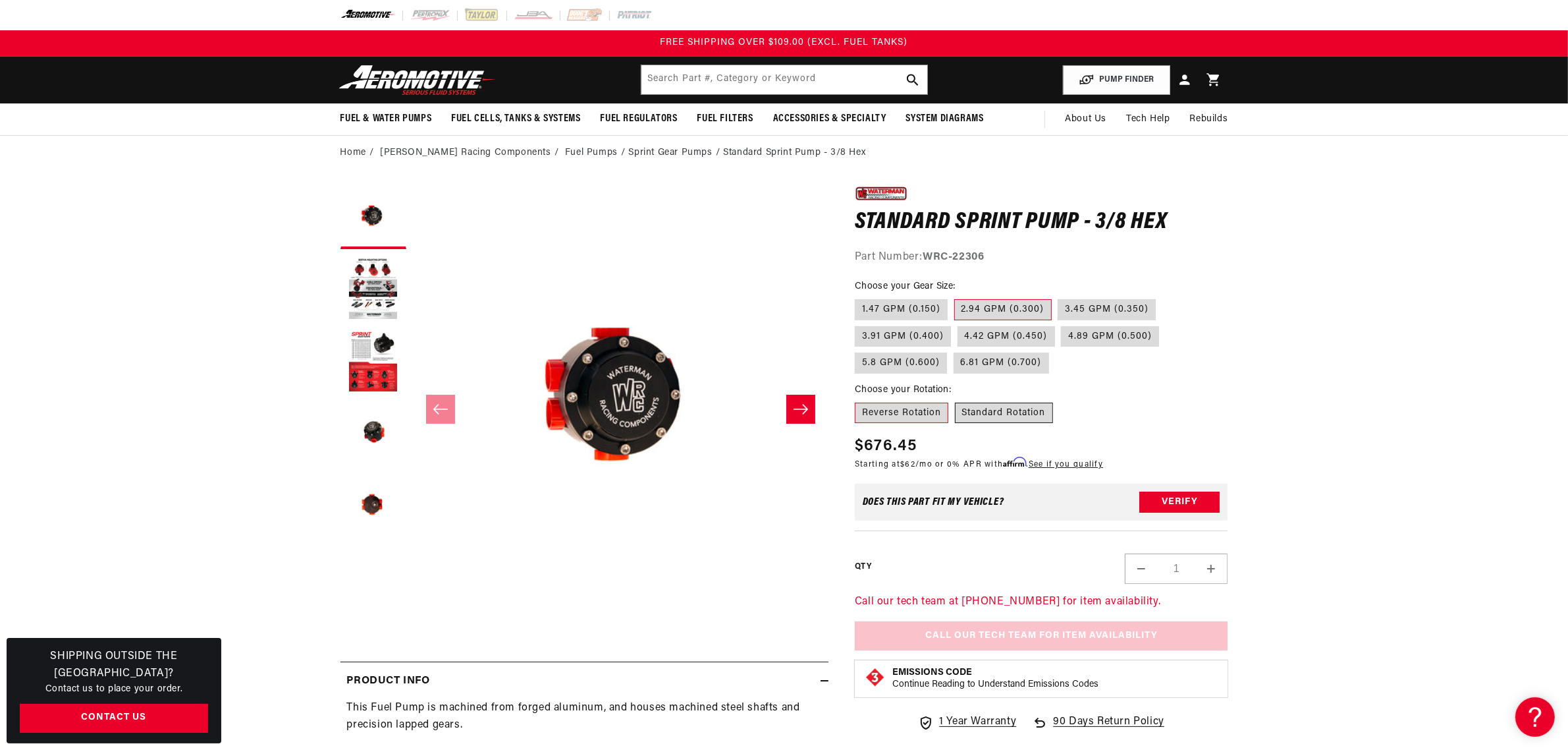
click at [955, 400] on input "Standard Rotation" at bounding box center [955, 400] width 1 height 1
radio input "true"
